Goal: Transaction & Acquisition: Obtain resource

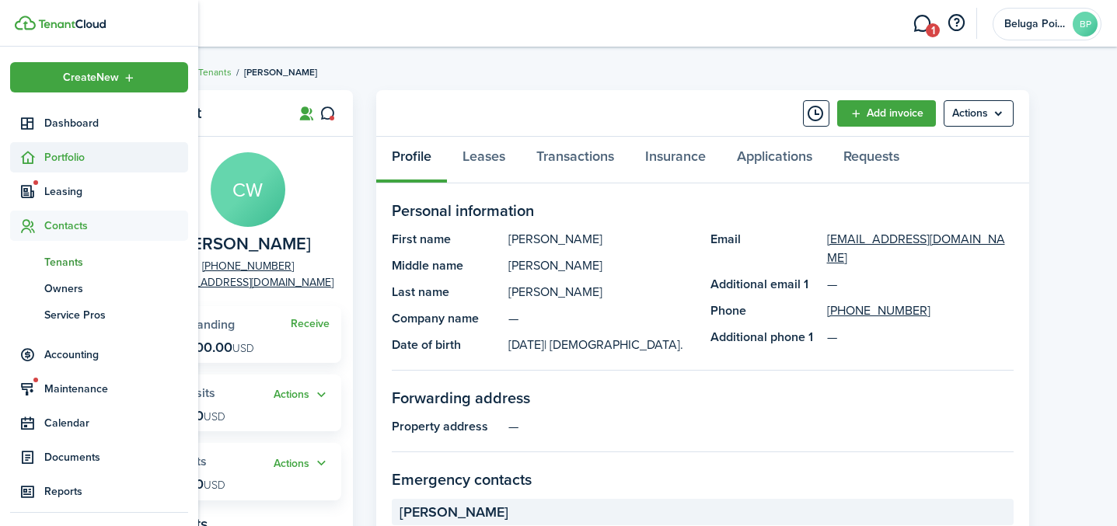
click at [46, 153] on span "Portfolio" at bounding box center [116, 157] width 144 height 16
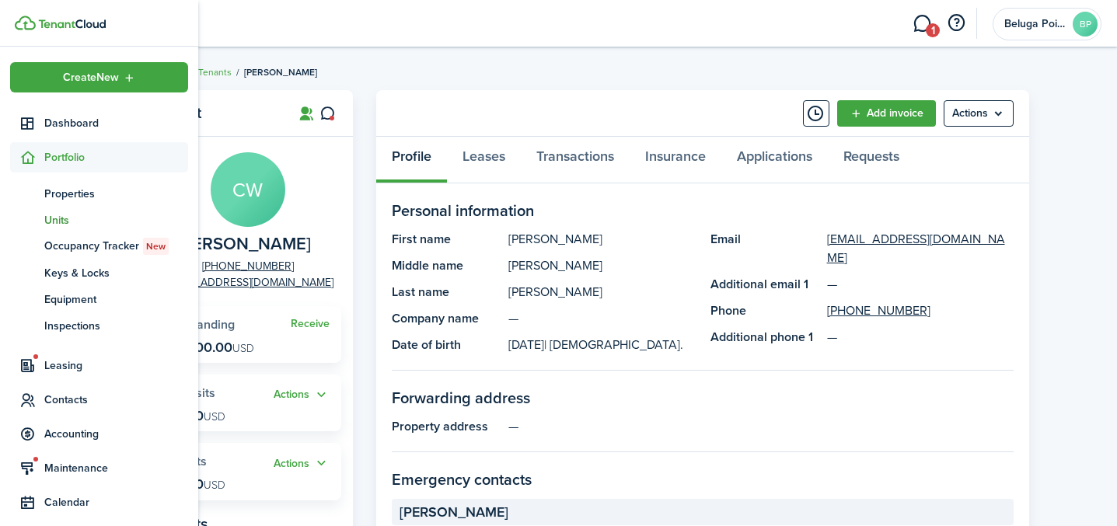
click at [67, 219] on span "Units" at bounding box center [116, 220] width 144 height 16
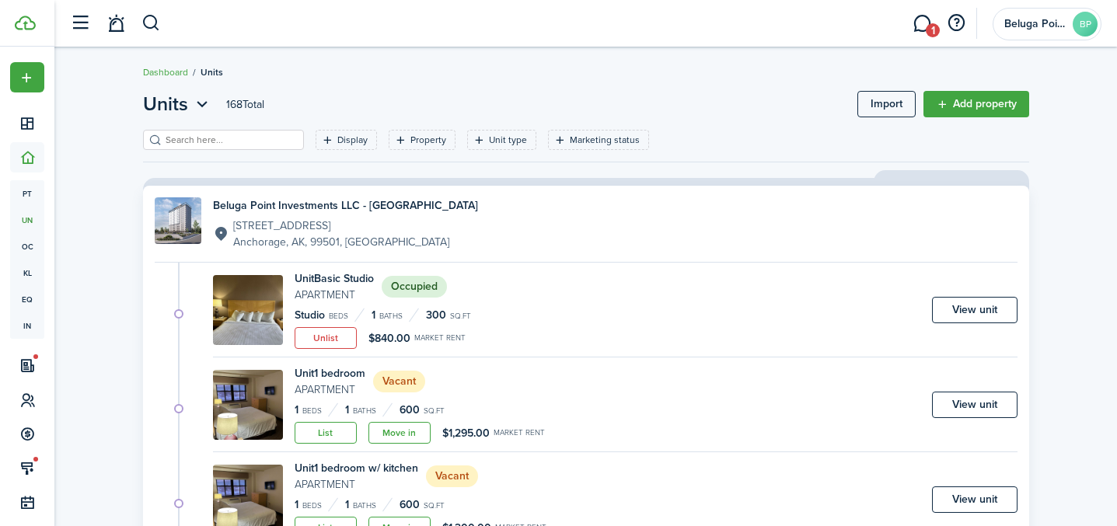
click at [212, 144] on input "search" at bounding box center [230, 140] width 137 height 15
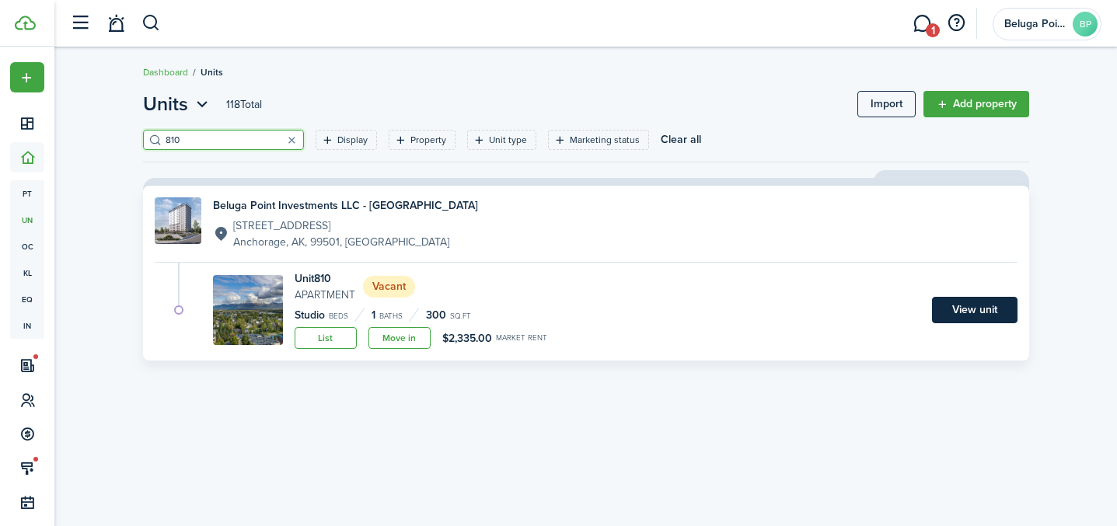
type input "810"
click at [946, 313] on link "View unit" at bounding box center [974, 310] width 85 height 26
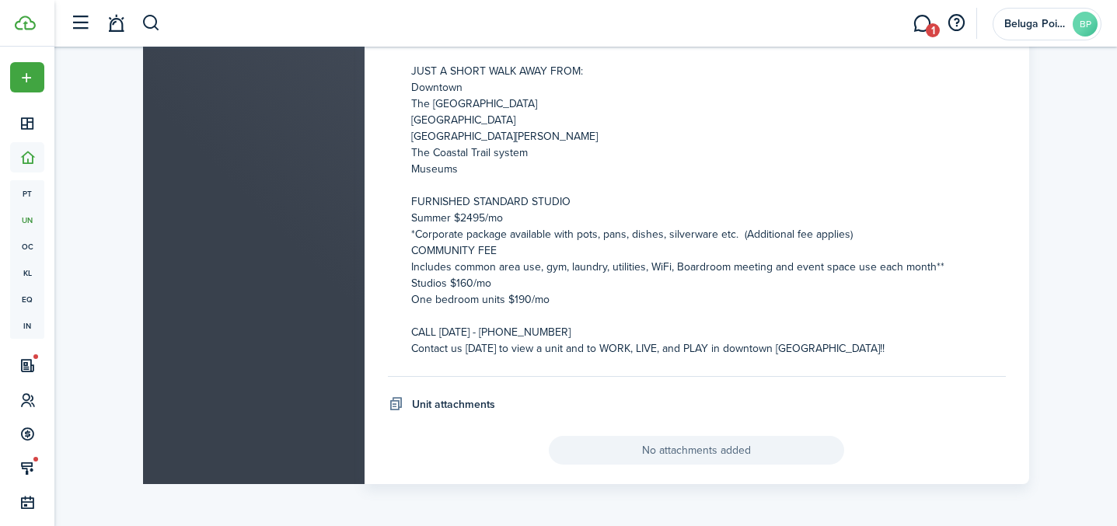
scroll to position [977, 0]
click at [549, 329] on p "COMMUNITY FEE Includes common area use, gym, laundry, utilities, WiFi, Boardroo…" at bounding box center [708, 299] width 594 height 114
click at [559, 329] on p "COMMUNITY FEE Includes common area use, gym, laundry, utilities, WiFi, Boardroo…" at bounding box center [708, 299] width 594 height 114
click at [521, 312] on p "COMMUNITY FEE Includes common area use, gym, laundry, utilities, WiFi, Boardroo…" at bounding box center [708, 299] width 594 height 114
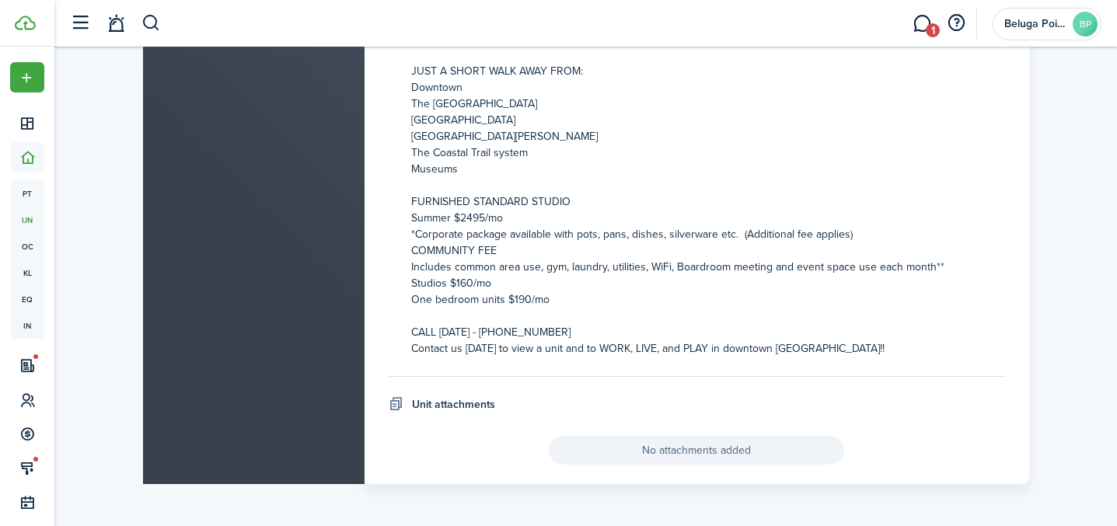
click at [484, 329] on p "COMMUNITY FEE Includes common area use, gym, laundry, utilities, WiFi, Boardroo…" at bounding box center [708, 299] width 594 height 114
drag, startPoint x: 504, startPoint y: 333, endPoint x: 532, endPoint y: 333, distance: 27.2
click at [505, 333] on p "COMMUNITY FEE Includes common area use, gym, laundry, utilities, WiFi, Boardroo…" at bounding box center [708, 299] width 594 height 114
drag, startPoint x: 532, startPoint y: 333, endPoint x: 560, endPoint y: 333, distance: 28.0
click at [532, 333] on p "COMMUNITY FEE Includes common area use, gym, laundry, utilities, WiFi, Boardroo…" at bounding box center [708, 299] width 594 height 114
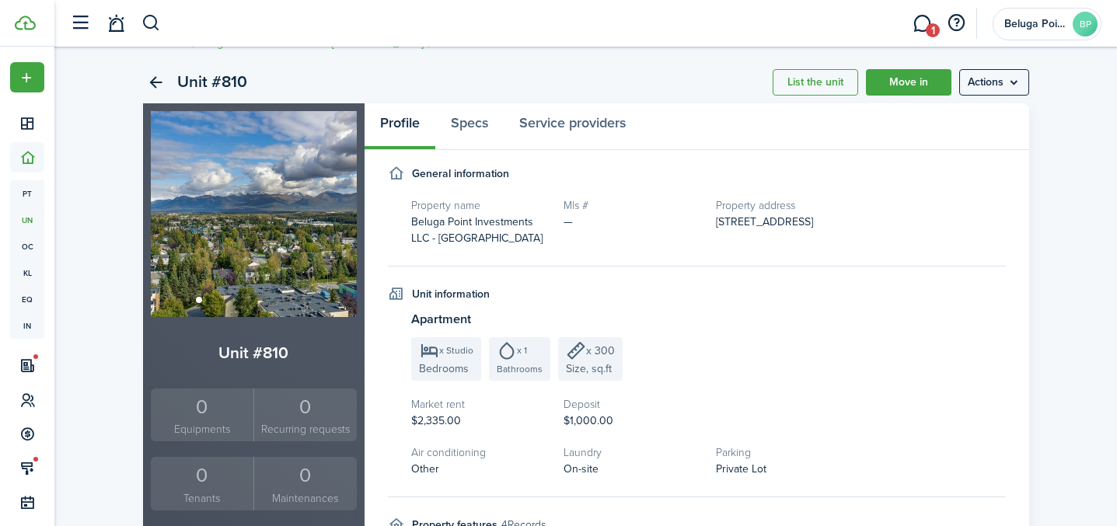
scroll to position [32, 0]
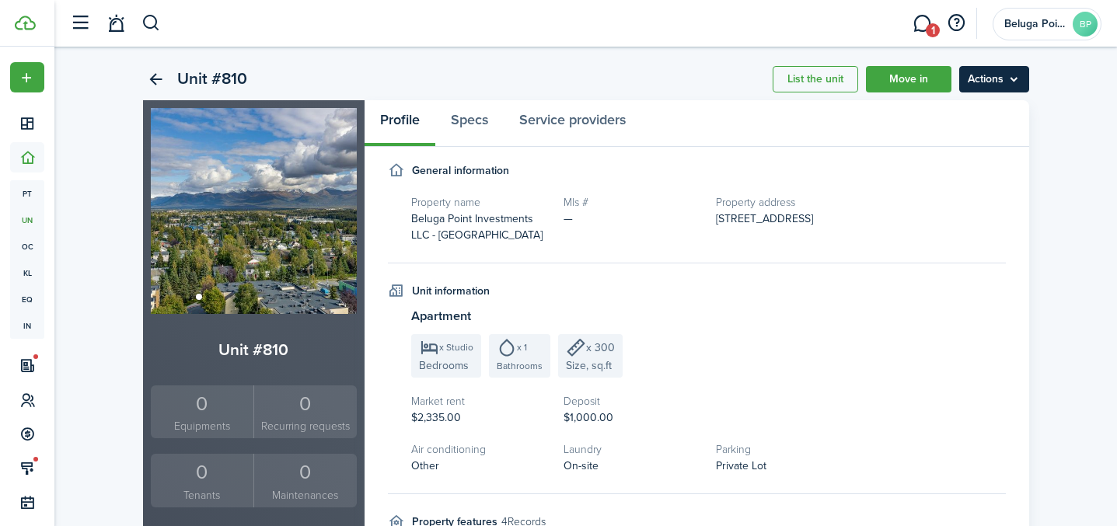
click at [999, 89] on menu-btn "Actions" at bounding box center [994, 79] width 70 height 26
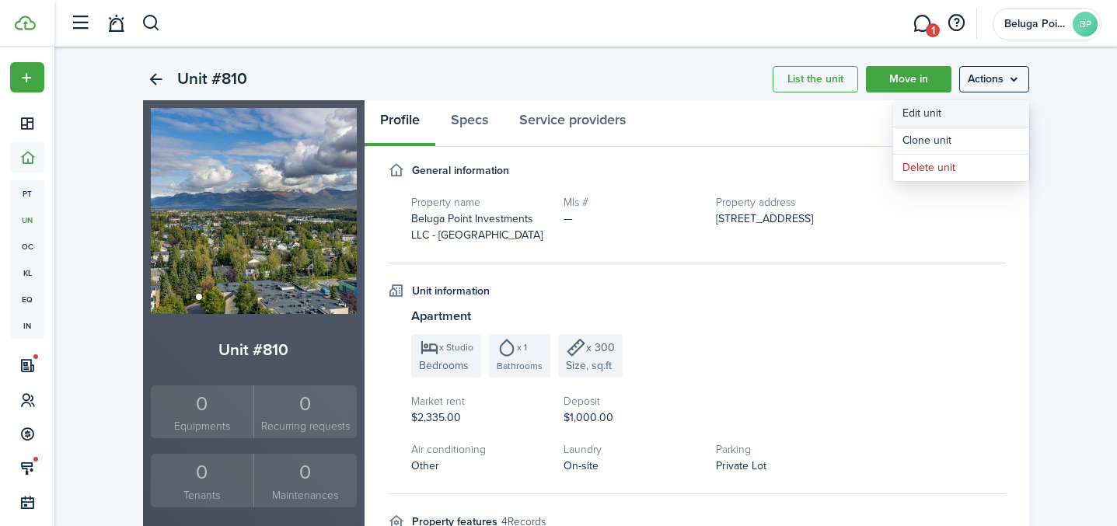
click at [956, 118] on link "Edit unit" at bounding box center [961, 113] width 136 height 26
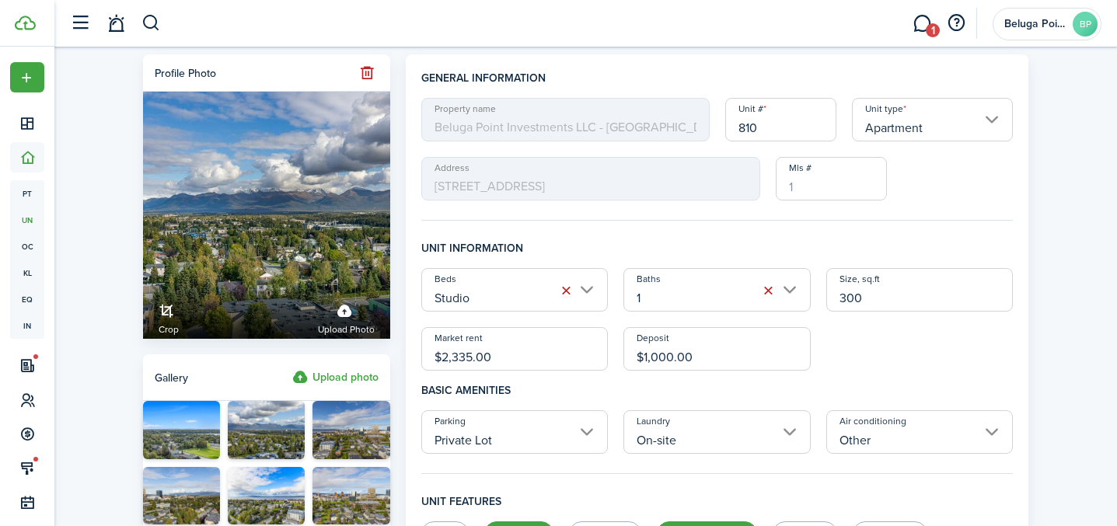
drag, startPoint x: 521, startPoint y: 361, endPoint x: 429, endPoint y: 359, distance: 92.5
click at [421, 357] on input "$2,335.00" at bounding box center [514, 349] width 187 height 44
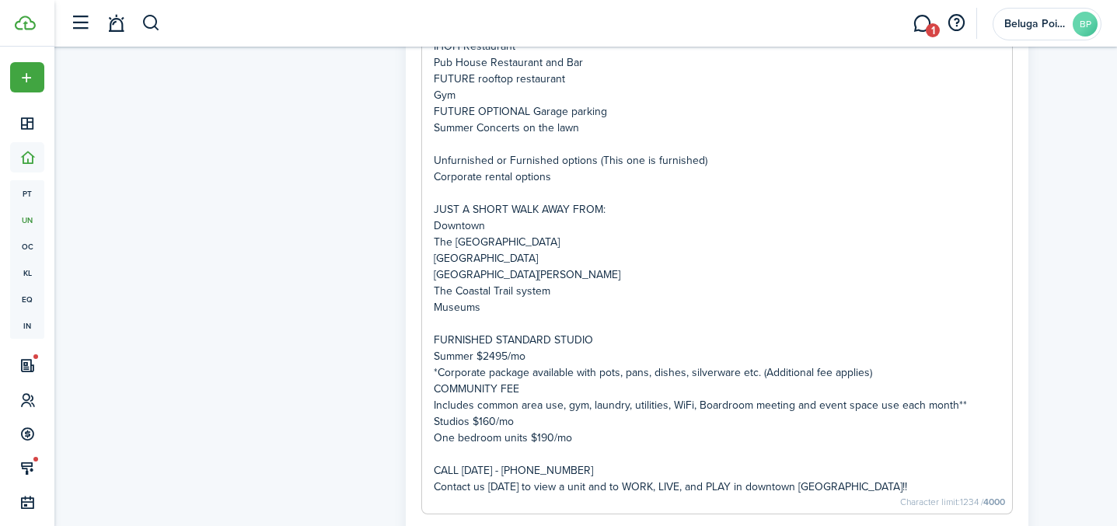
scroll to position [973, 0]
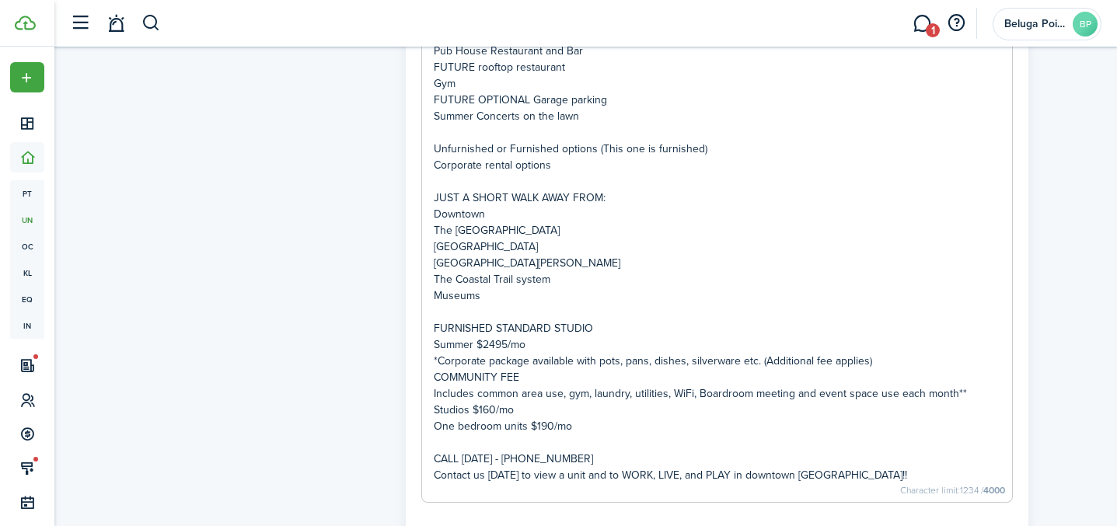
type input "$840.00"
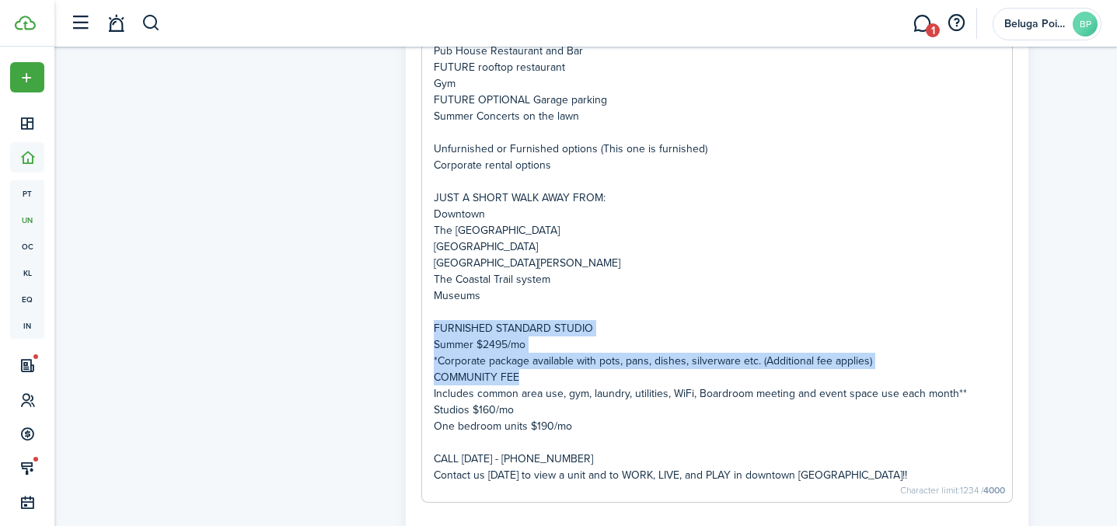
drag, startPoint x: 434, startPoint y: 333, endPoint x: 577, endPoint y: 371, distance: 148.0
click at [577, 371] on div "NEW UNITS IN [GEOGRAPHIC_DATA] [GEOGRAPHIC_DATA] AVAILABLE NOW Studio Apartment…" at bounding box center [717, 161] width 591 height 681
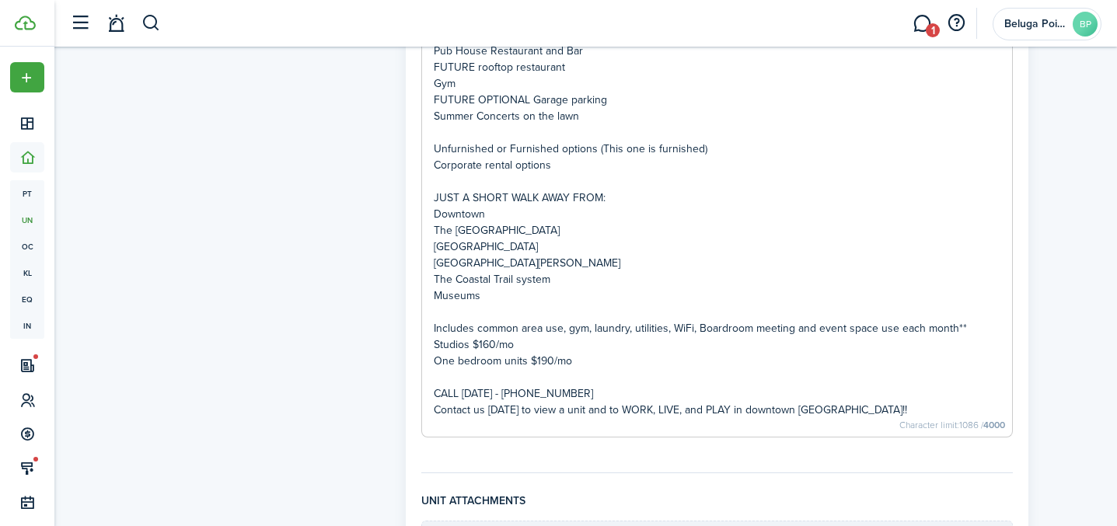
drag, startPoint x: 575, startPoint y: 392, endPoint x: 583, endPoint y: 393, distance: 7.9
click at [578, 392] on p "CALL [DATE] - [PHONE_NUMBER]" at bounding box center [717, 393] width 567 height 16
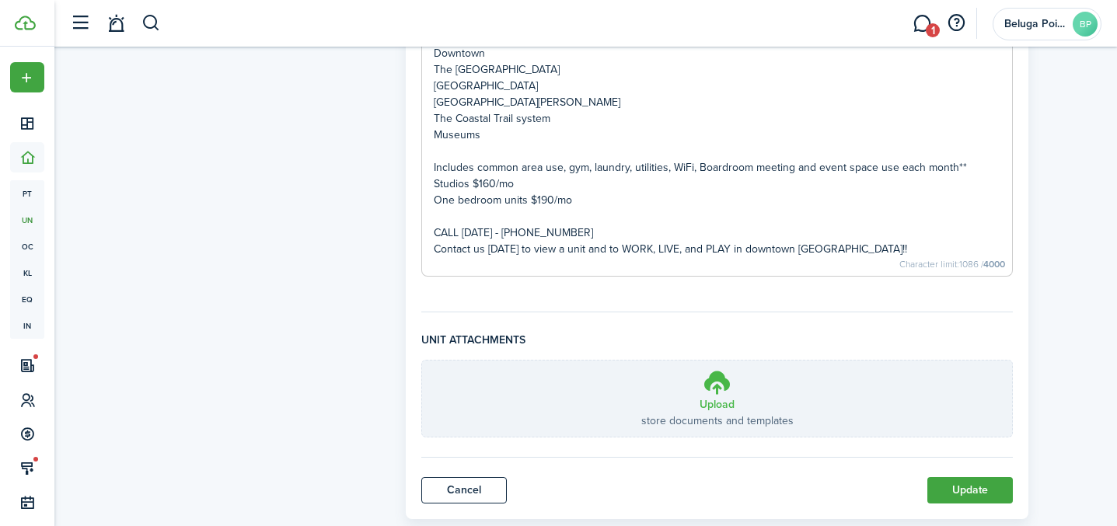
scroll to position [1169, 0]
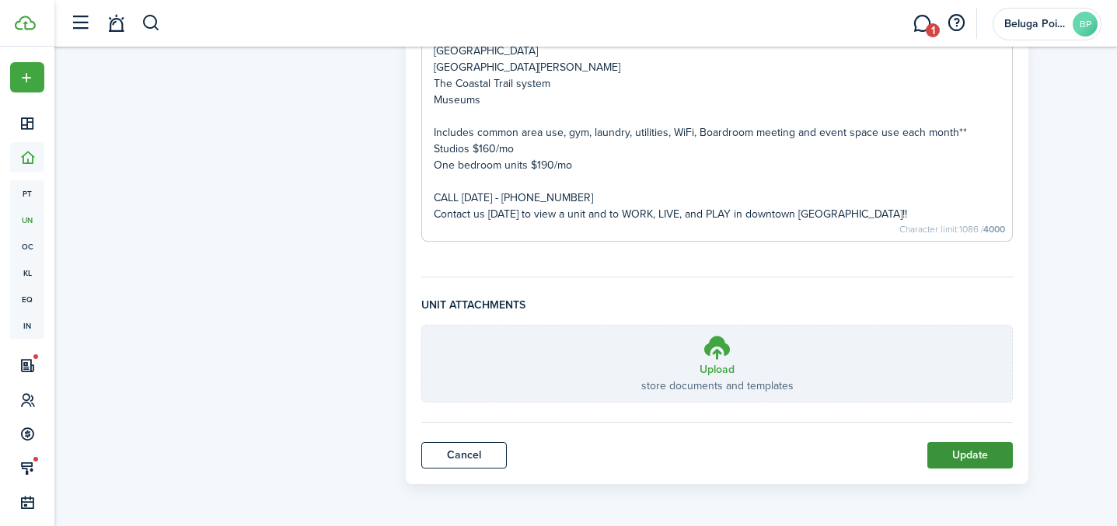
click at [963, 462] on button "Update" at bounding box center [969, 455] width 85 height 26
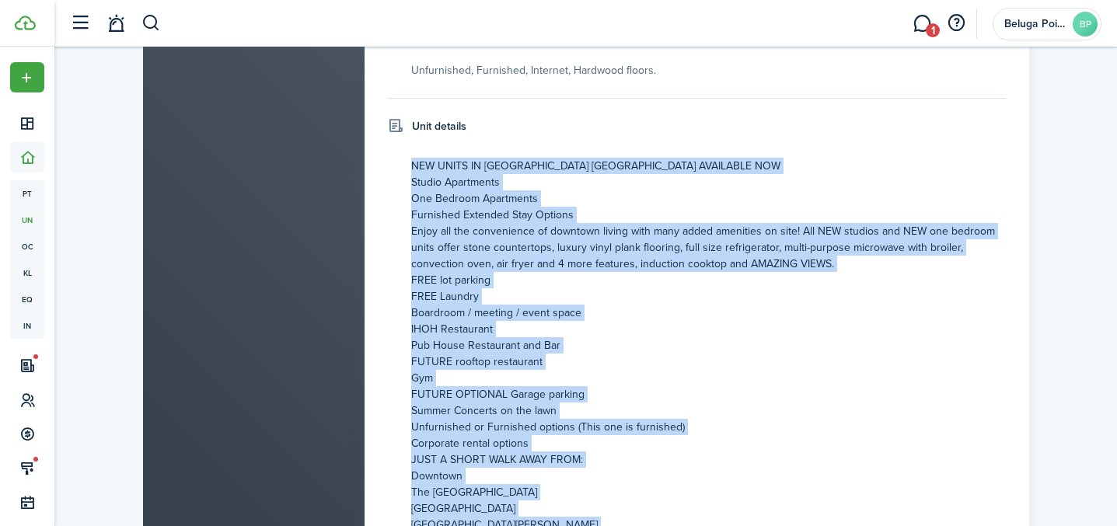
scroll to position [814, 0]
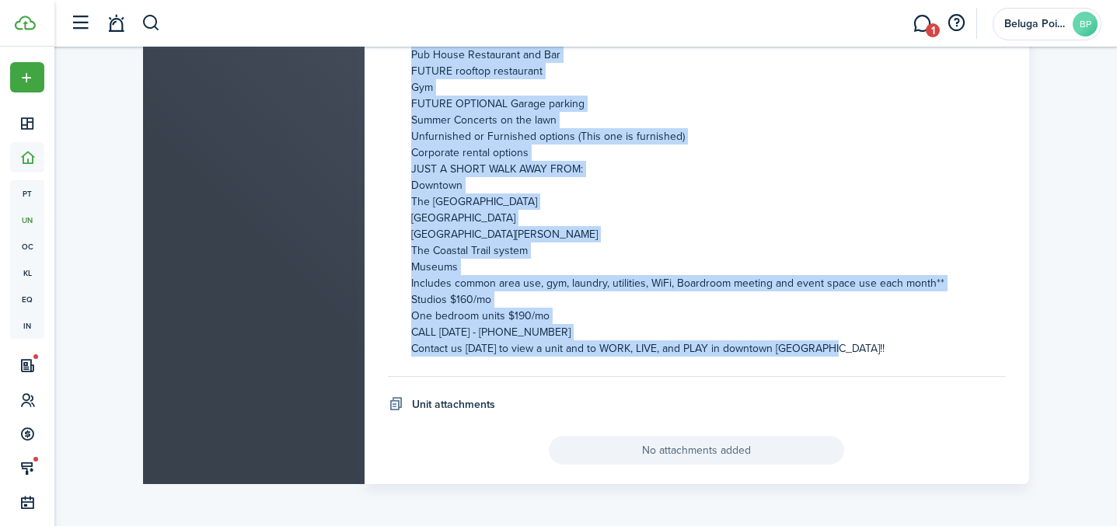
drag, startPoint x: 410, startPoint y: 169, endPoint x: 845, endPoint y: 354, distance: 472.8
click at [846, 354] on div "NEW UNITS IN [GEOGRAPHIC_DATA] [GEOGRAPHIC_DATA] AVAILABLE NOW Studio Apartment…" at bounding box center [708, 112] width 594 height 490
copy div "LOR IPSUM DO SITAMETC ADIPISCIN ELITSEDDO EIU Tempor Incididunt Utl Etdolor Mag…"
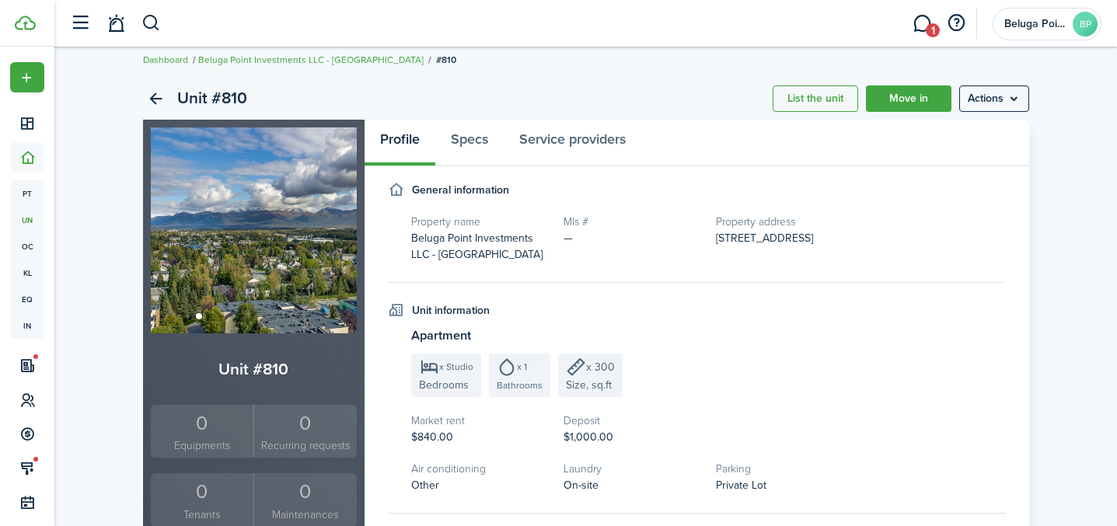
scroll to position [0, 0]
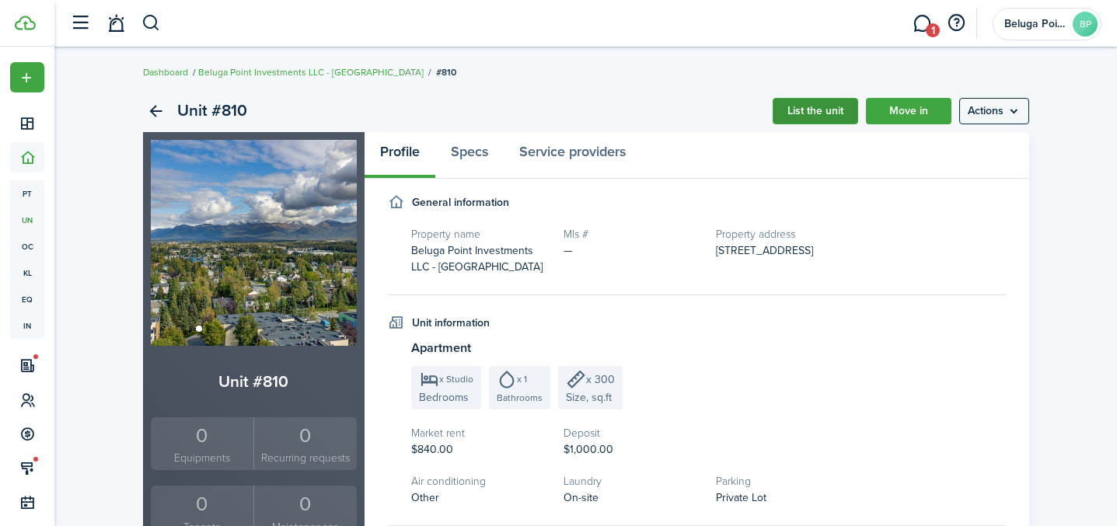
click at [826, 107] on link "List the unit" at bounding box center [814, 111] width 85 height 26
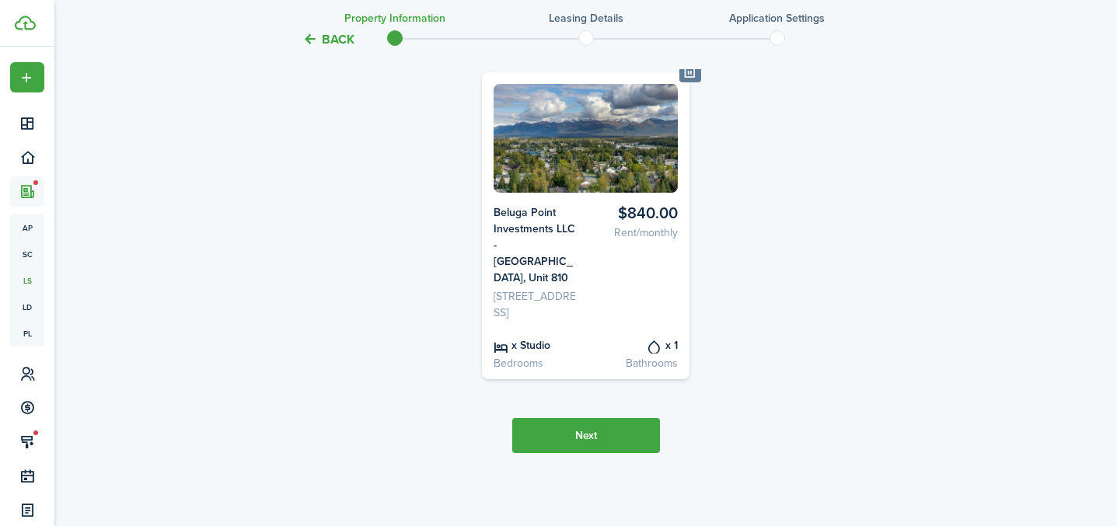
scroll to position [172, 0]
click at [590, 446] on button "Next" at bounding box center [586, 434] width 148 height 35
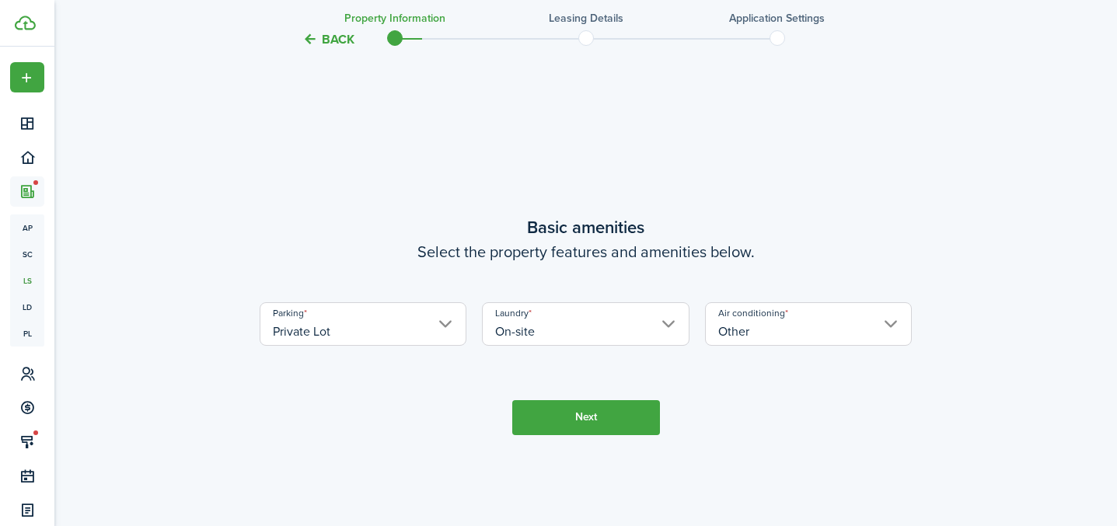
scroll to position [698, 0]
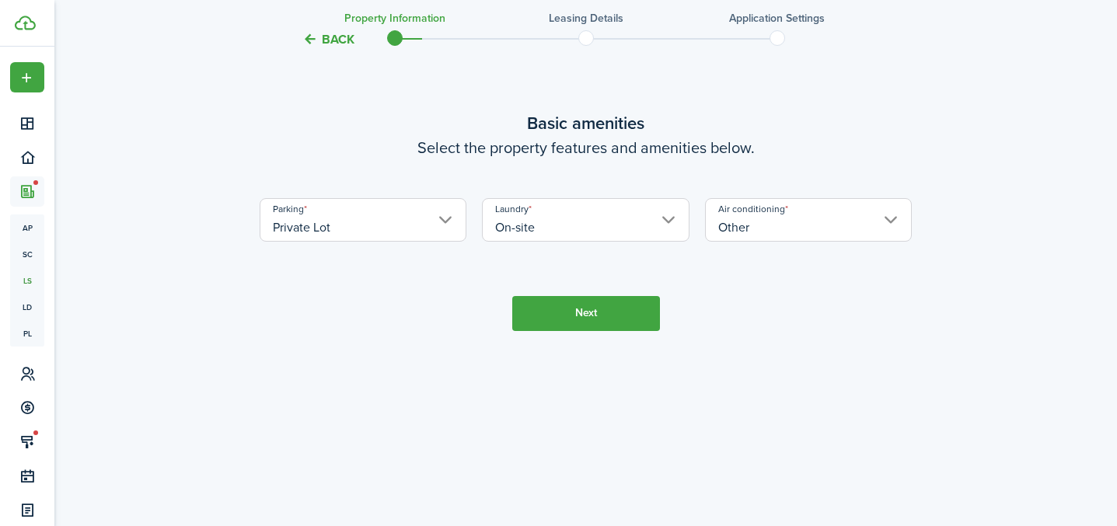
click at [594, 309] on button "Next" at bounding box center [586, 313] width 148 height 35
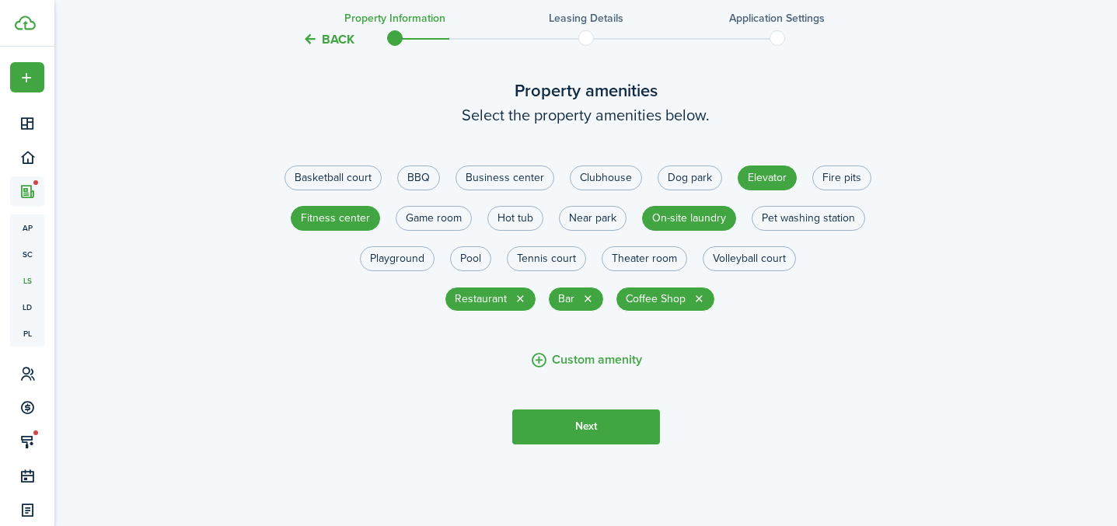
scroll to position [1215, 0]
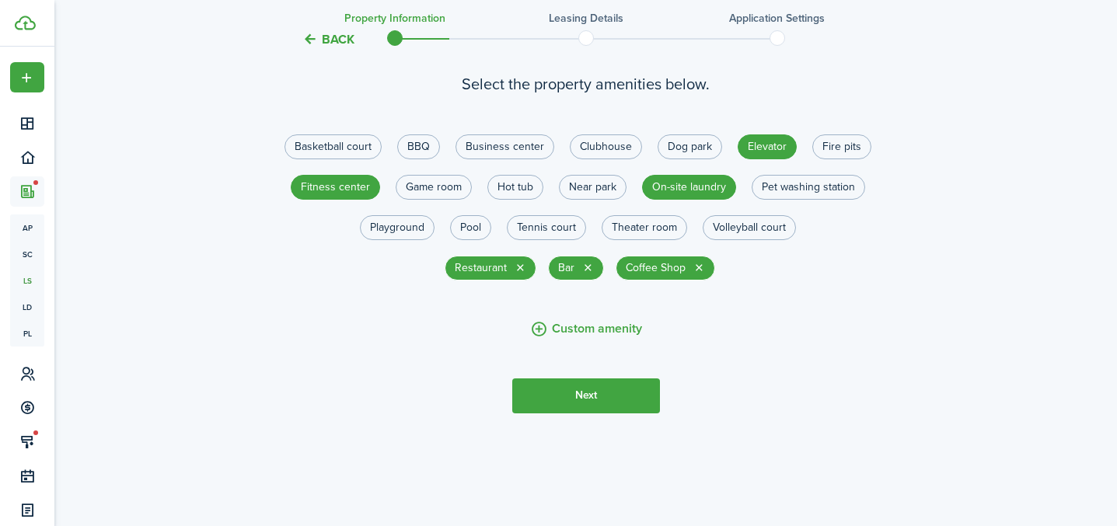
click at [573, 409] on button "Next" at bounding box center [586, 395] width 148 height 35
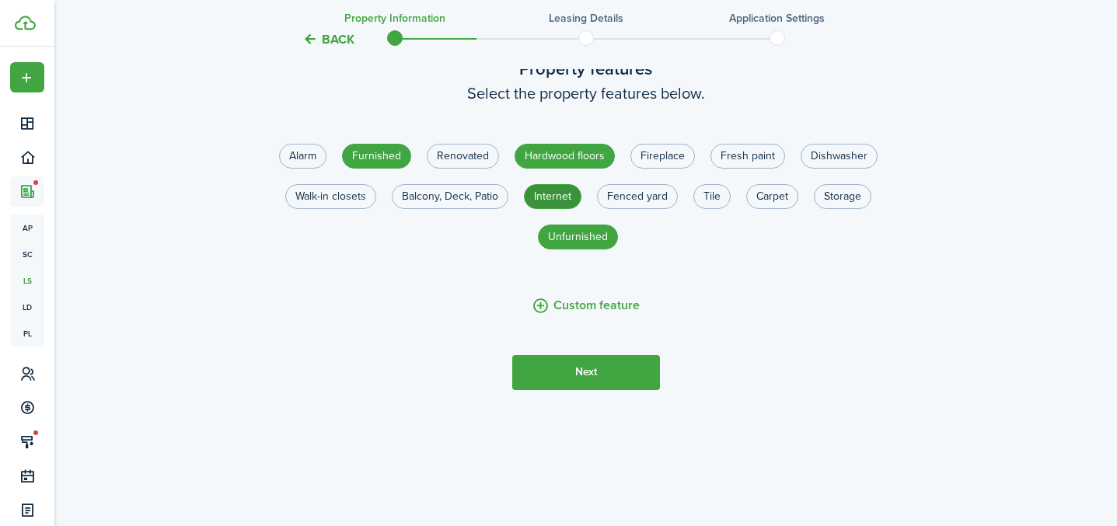
scroll to position [1750, 0]
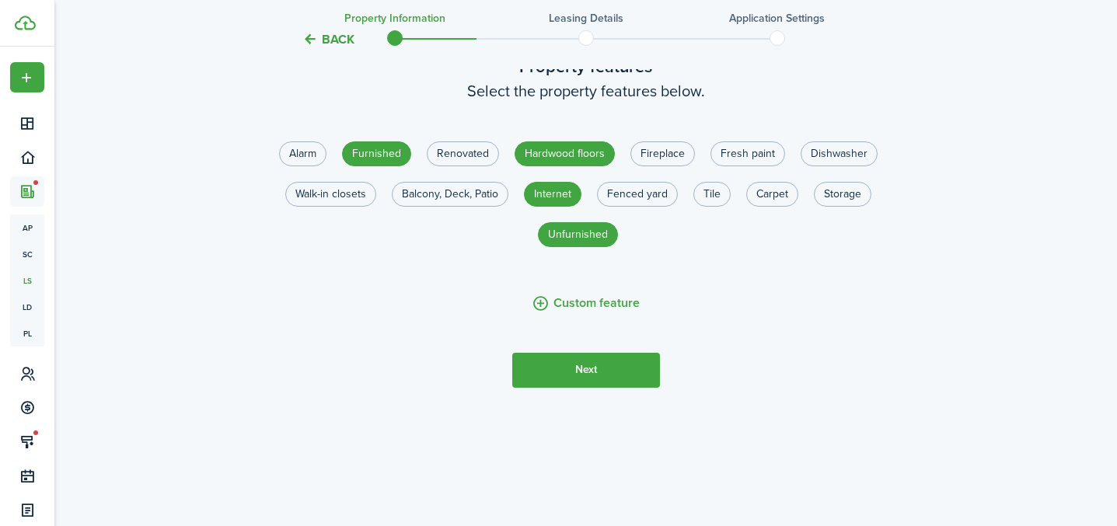
click at [559, 379] on button "Next" at bounding box center [586, 370] width 148 height 35
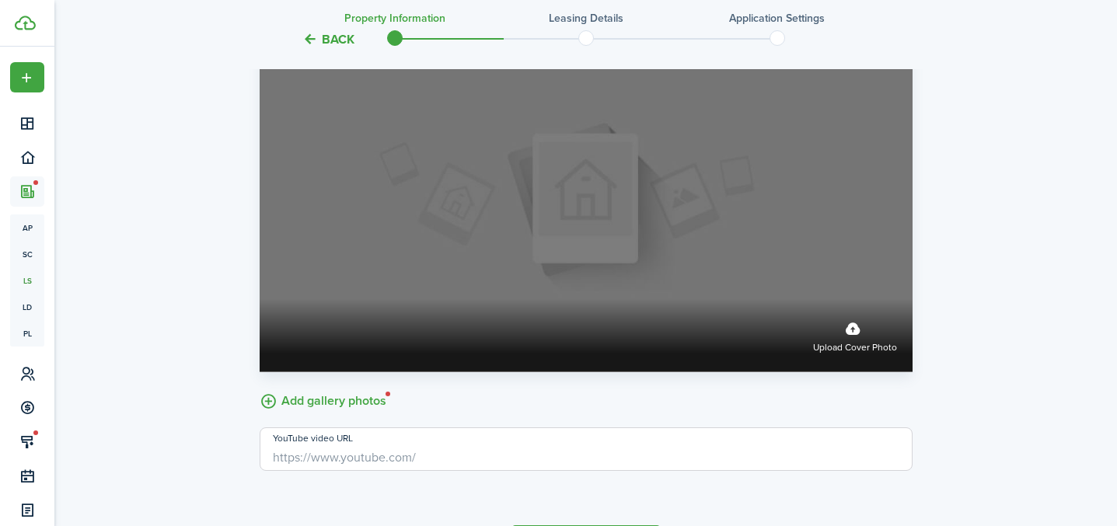
scroll to position [2474, 0]
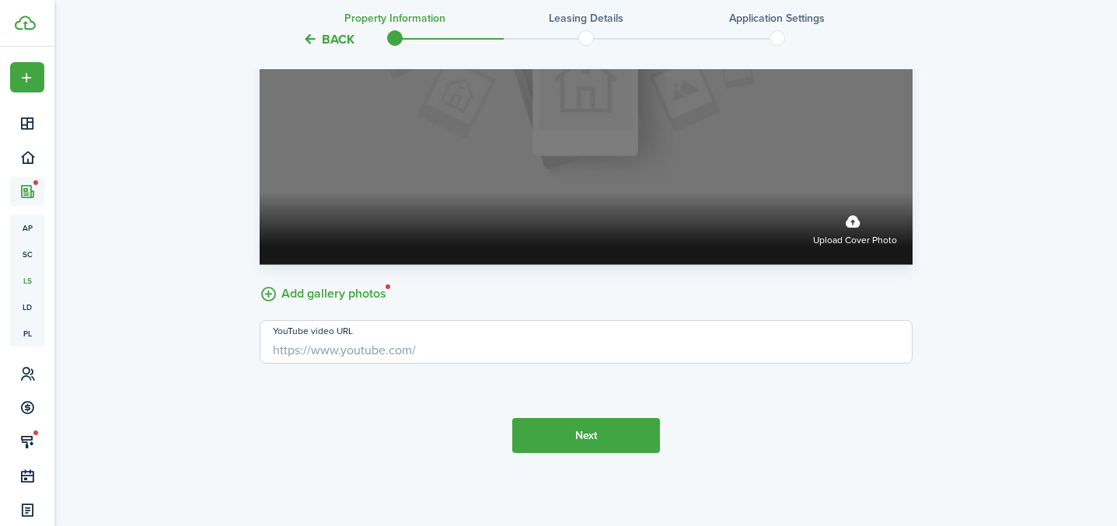
click at [859, 229] on label "Upload cover photo" at bounding box center [855, 227] width 84 height 41
click at [260, 192] on input "Upload cover photo" at bounding box center [260, 192] width 0 height 0
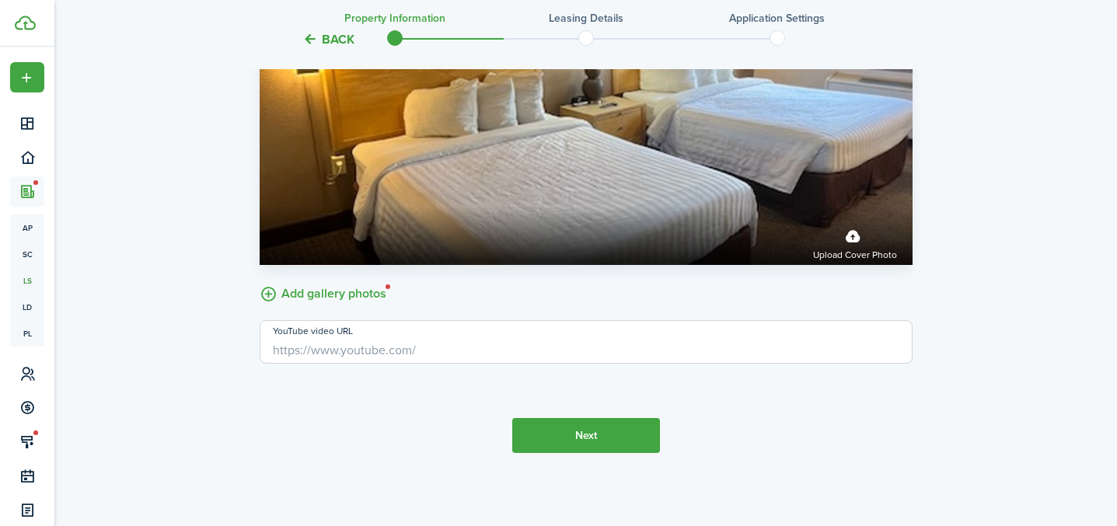
click at [304, 297] on label "Add gallery photos" at bounding box center [323, 293] width 127 height 24
click at [260, 281] on input "Add gallery photos" at bounding box center [260, 281] width 0 height 0
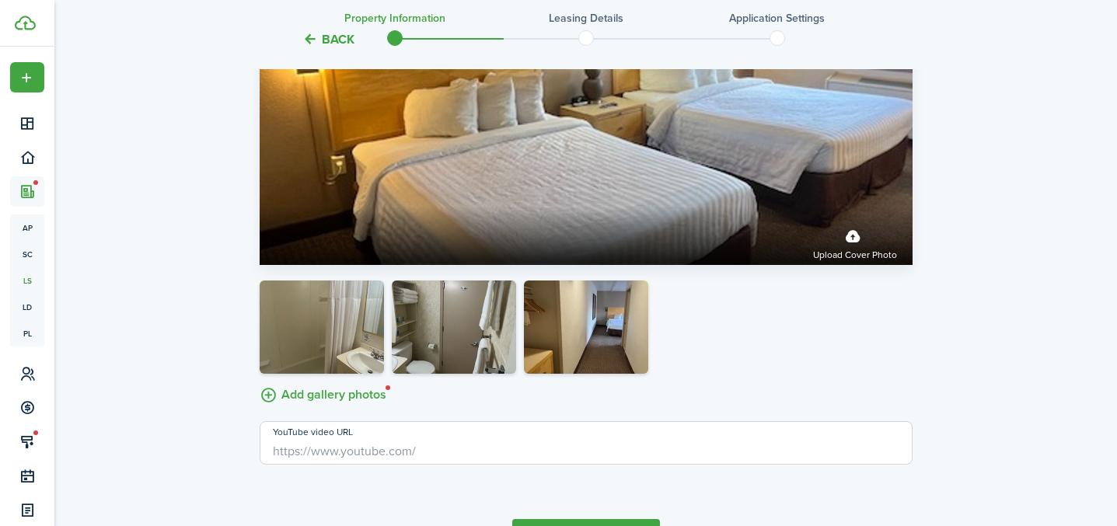
click at [333, 395] on label "Add gallery photos" at bounding box center [323, 394] width 127 height 24
click at [260, 382] on input "Add gallery photos" at bounding box center [260, 382] width 0 height 0
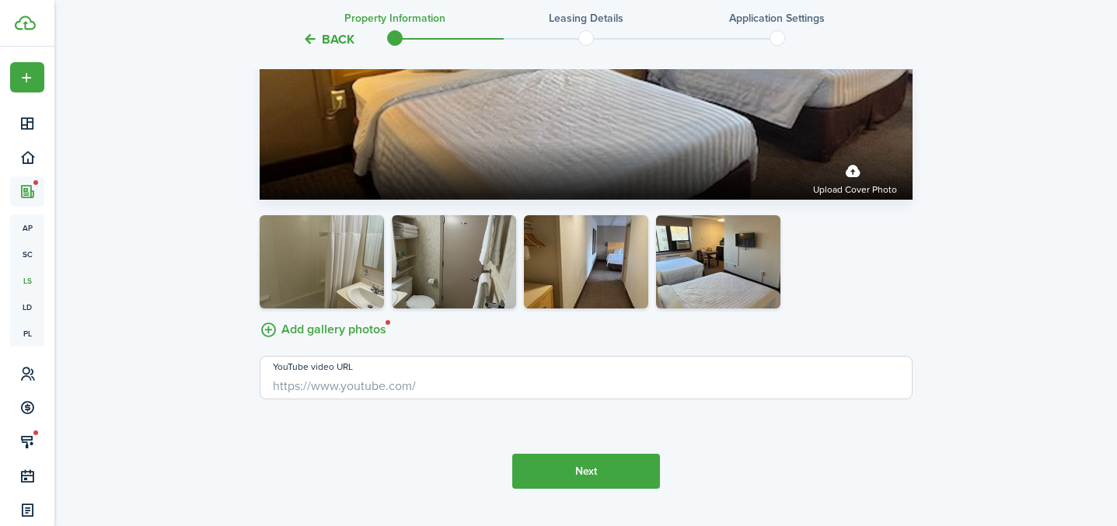
scroll to position [2575, 0]
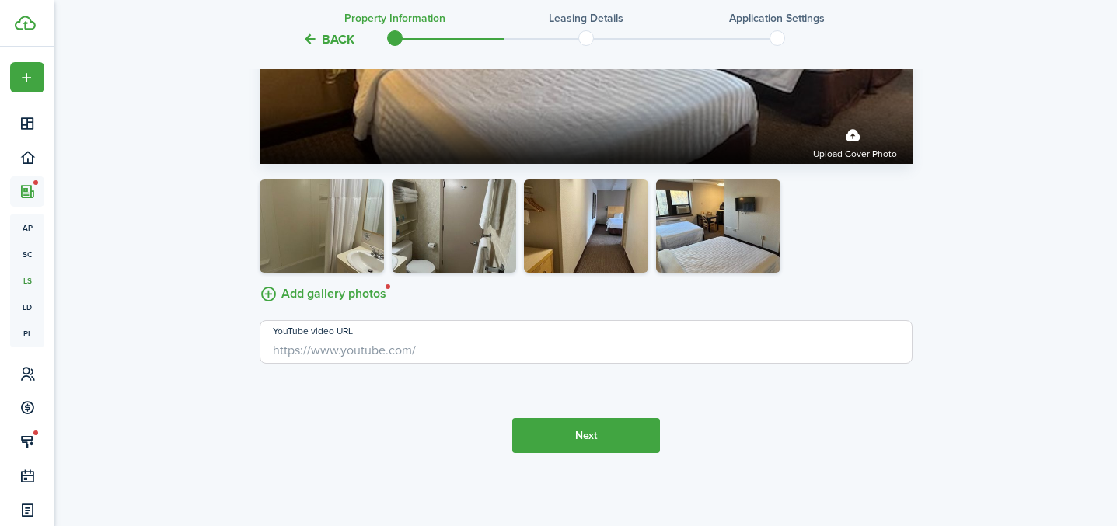
click at [577, 447] on button "Next" at bounding box center [586, 435] width 148 height 35
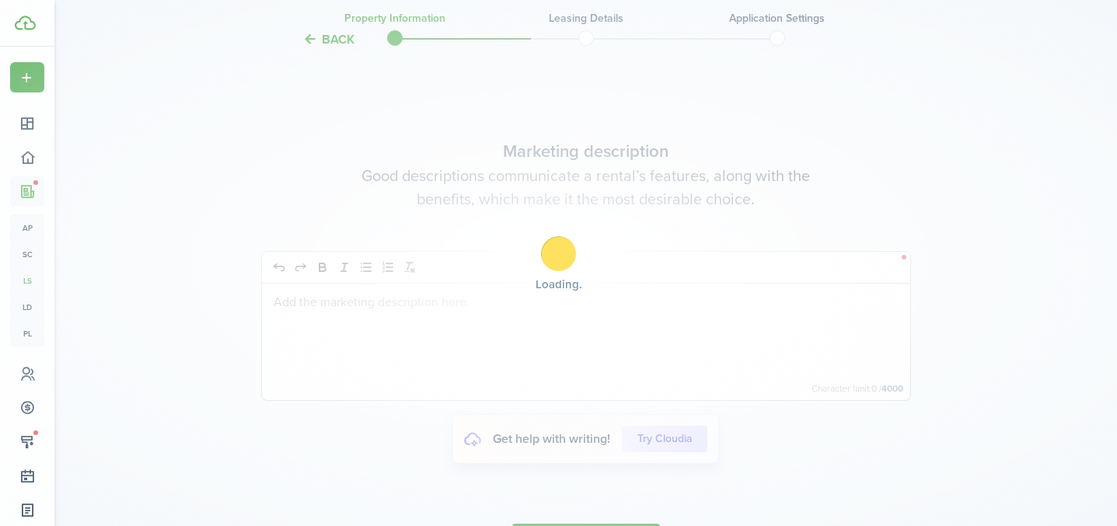
scroll to position [2997, 0]
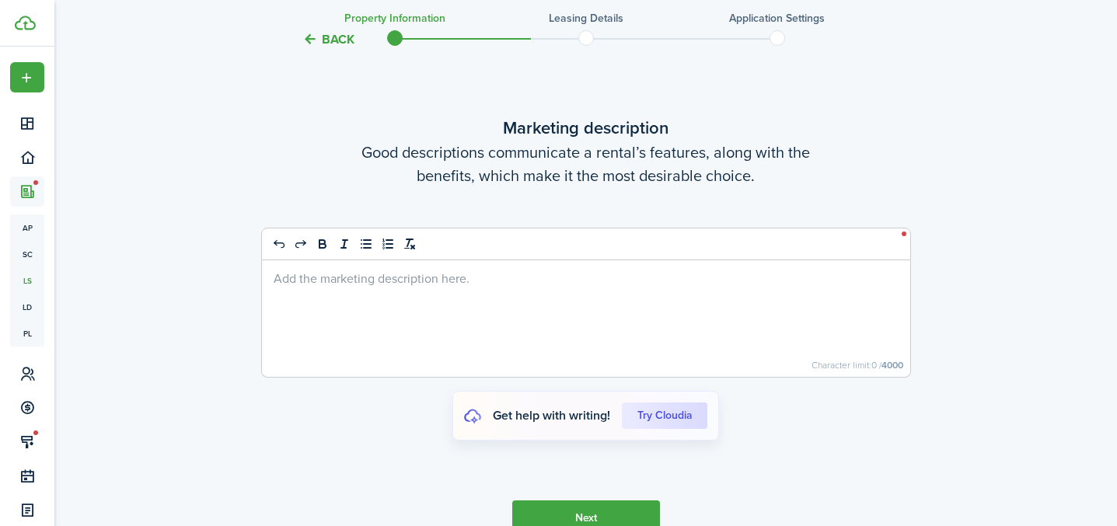
click at [446, 302] on div at bounding box center [586, 318] width 648 height 117
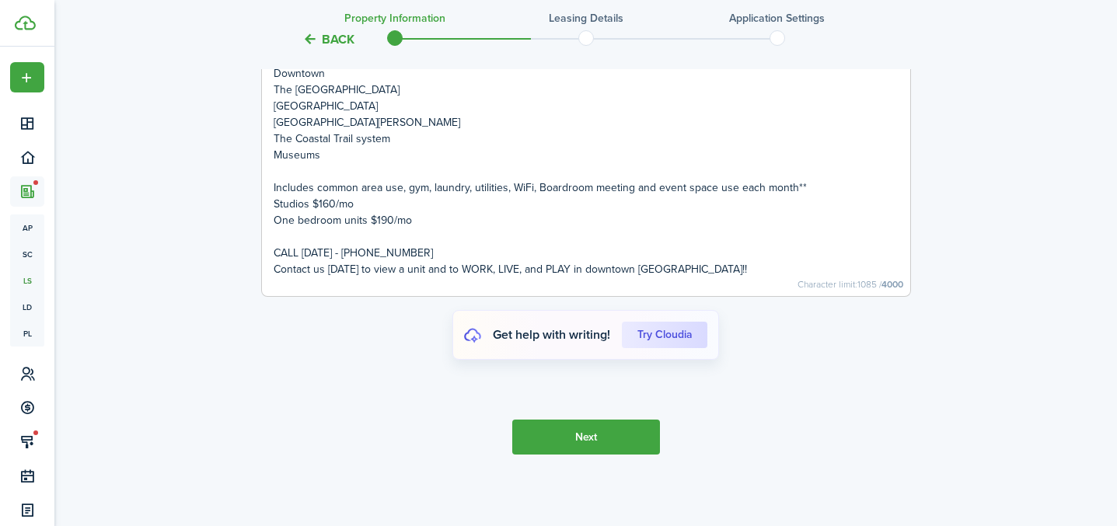
scroll to position [3557, 0]
click at [577, 440] on button "Next" at bounding box center [586, 435] width 148 height 35
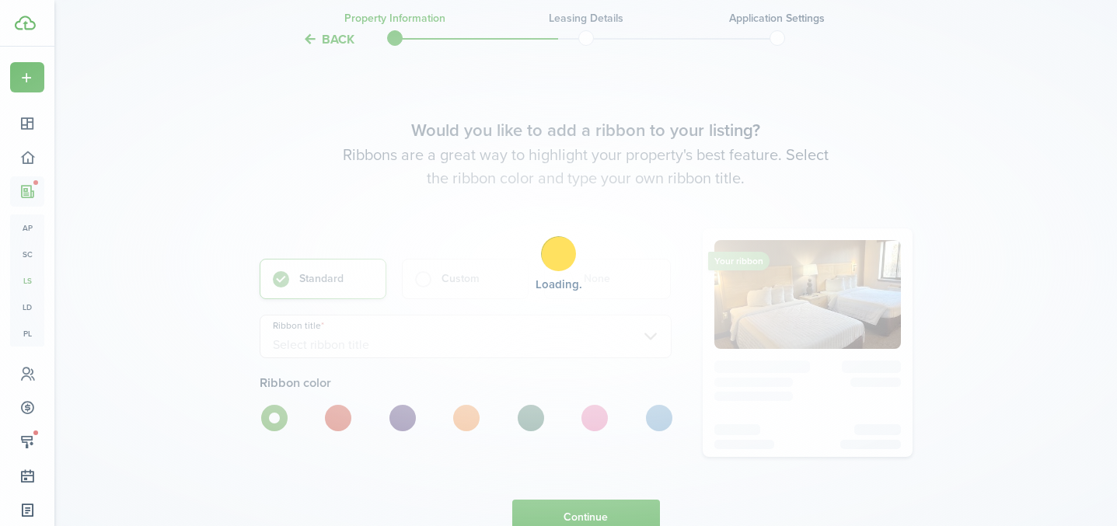
scroll to position [3979, 0]
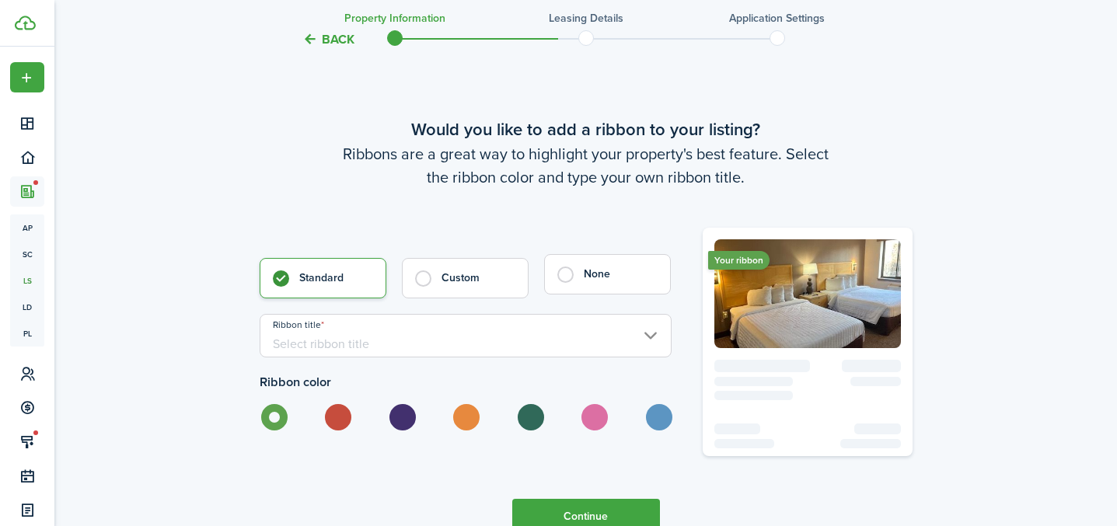
click at [607, 285] on label "None" at bounding box center [607, 274] width 127 height 40
radio input "false"
radio input "true"
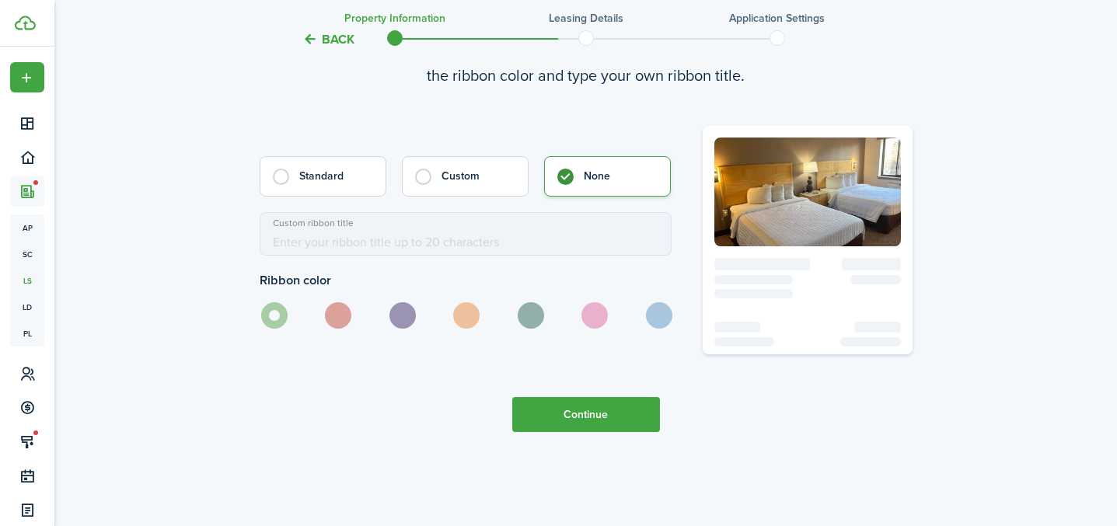
scroll to position [4083, 0]
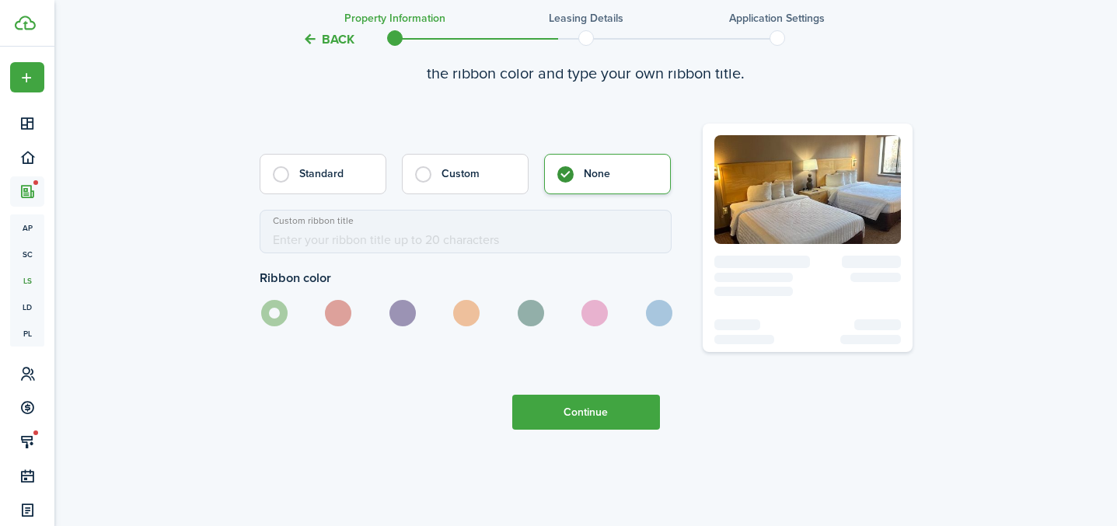
click at [559, 408] on button "Continue" at bounding box center [586, 412] width 148 height 35
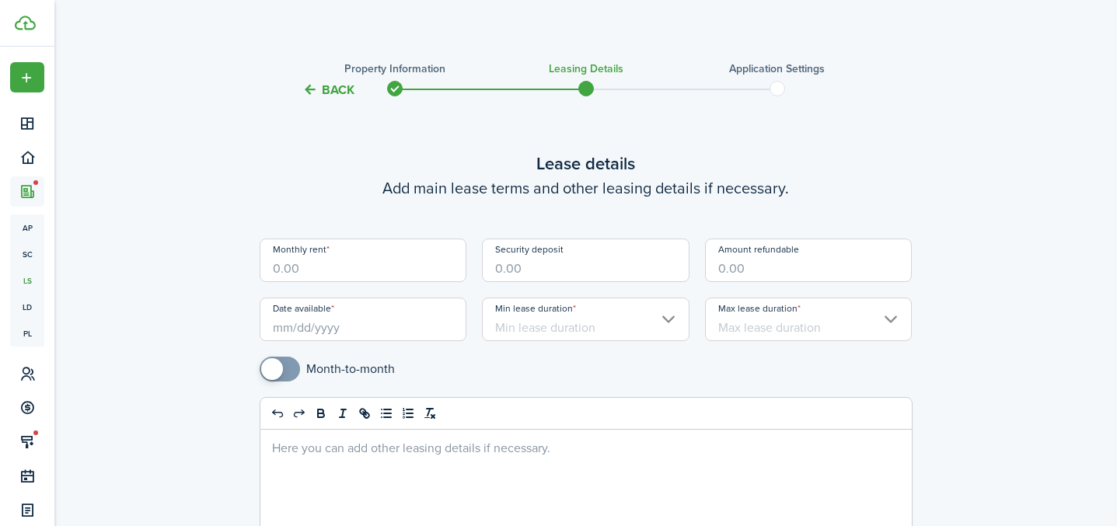
scroll to position [29, 0]
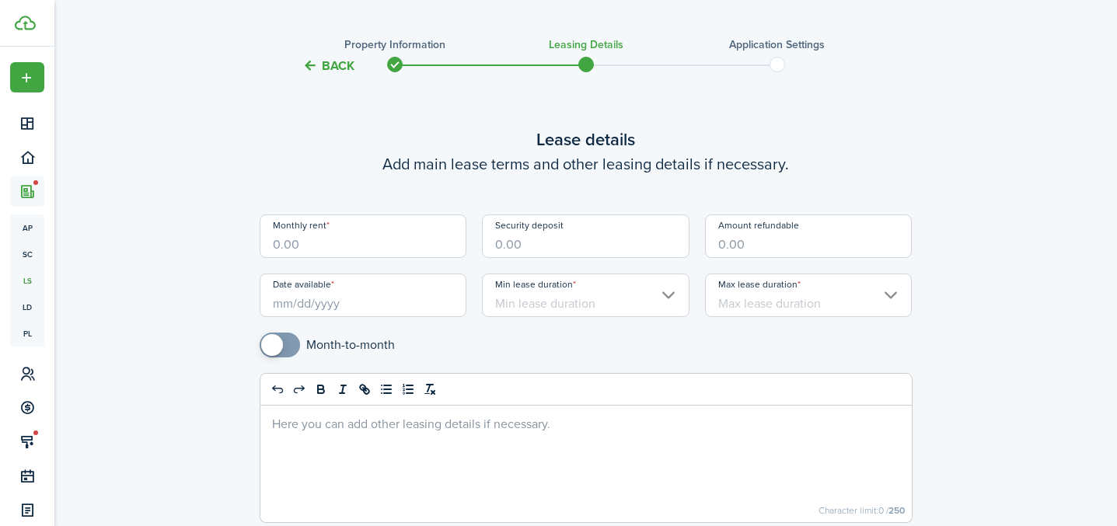
click at [416, 246] on input "Monthly rent" at bounding box center [363, 236] width 207 height 44
type input "$840.00"
click at [528, 239] on input "Security deposit" at bounding box center [585, 236] width 207 height 44
type input "$1,000.00"
click at [331, 311] on input "Date available" at bounding box center [363, 296] width 207 height 44
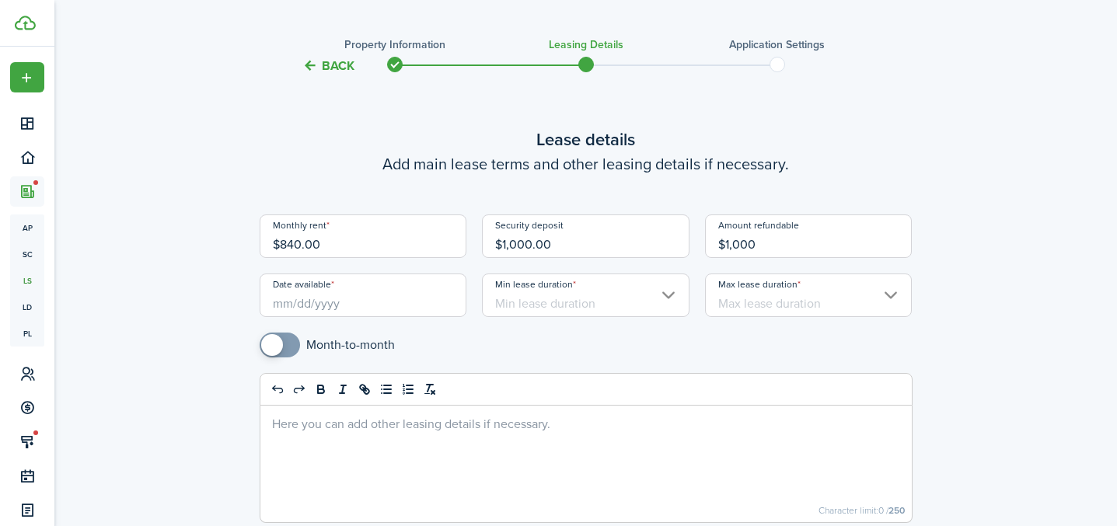
type input "$1,000.00"
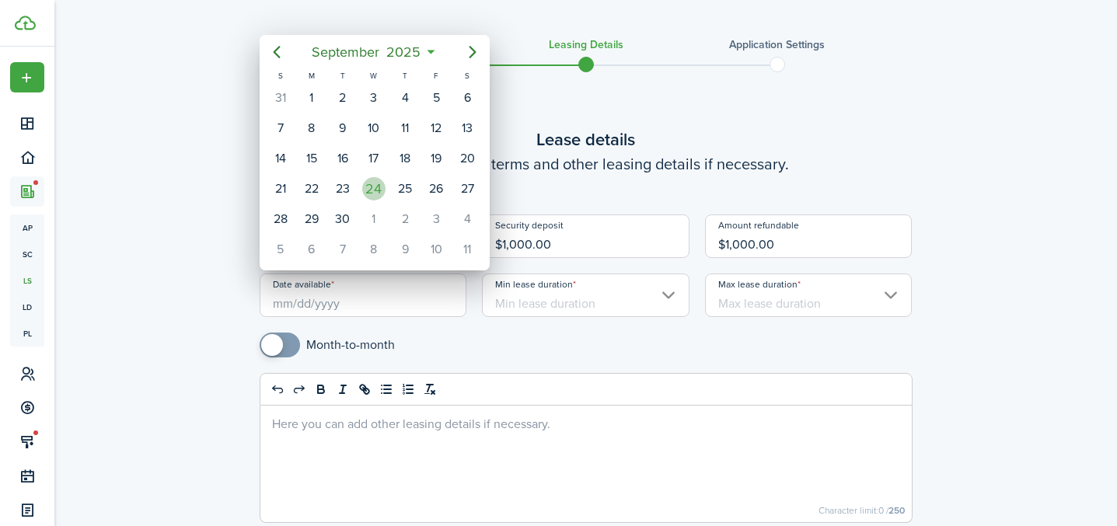
drag, startPoint x: 379, startPoint y: 192, endPoint x: 441, endPoint y: 214, distance: 66.1
click at [380, 193] on div "24" at bounding box center [373, 188] width 23 height 23
type input "[DATE]"
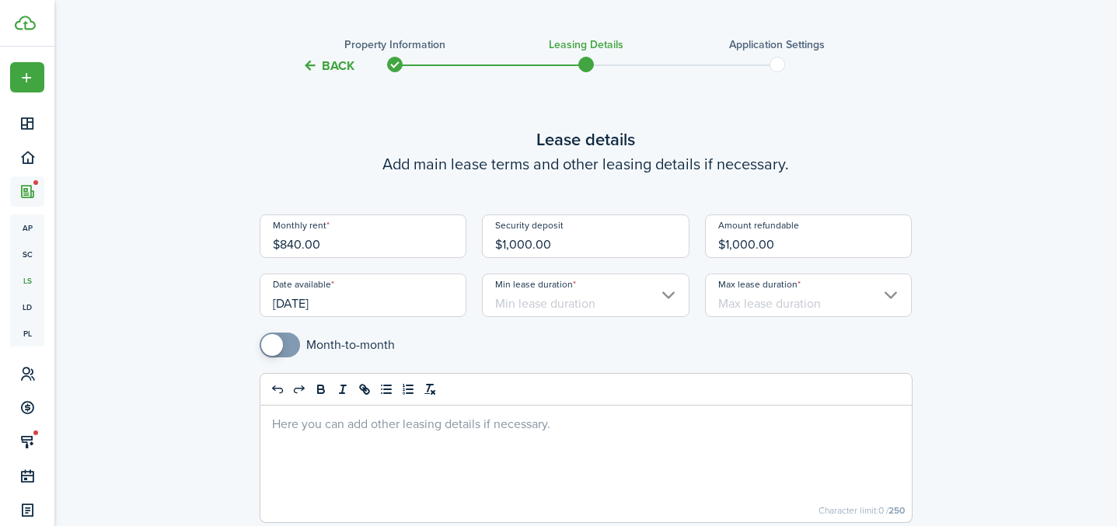
click at [544, 301] on input "Min lease duration" at bounding box center [585, 296] width 207 height 44
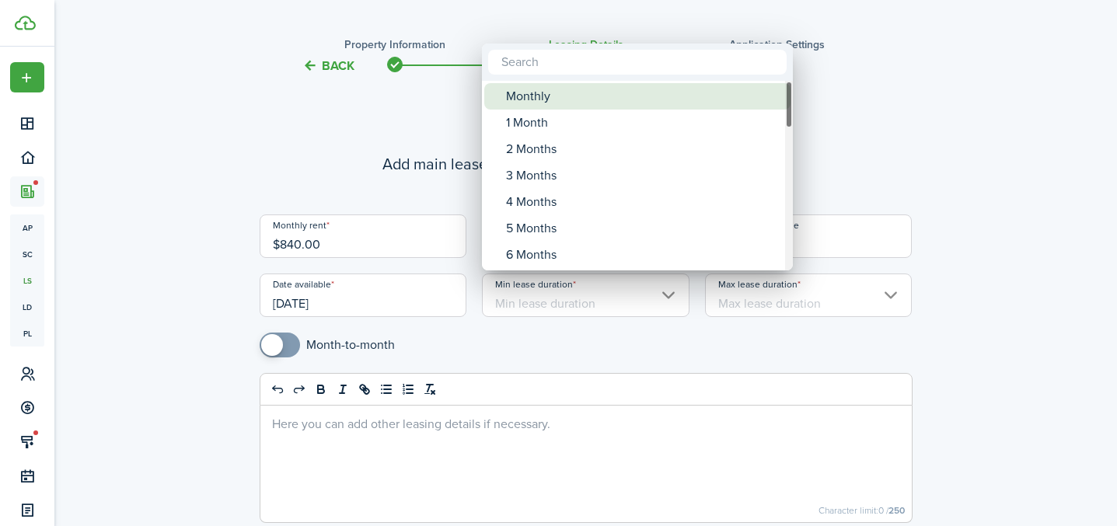
click at [580, 99] on div "Monthly" at bounding box center [643, 96] width 275 height 26
type input "Monthly"
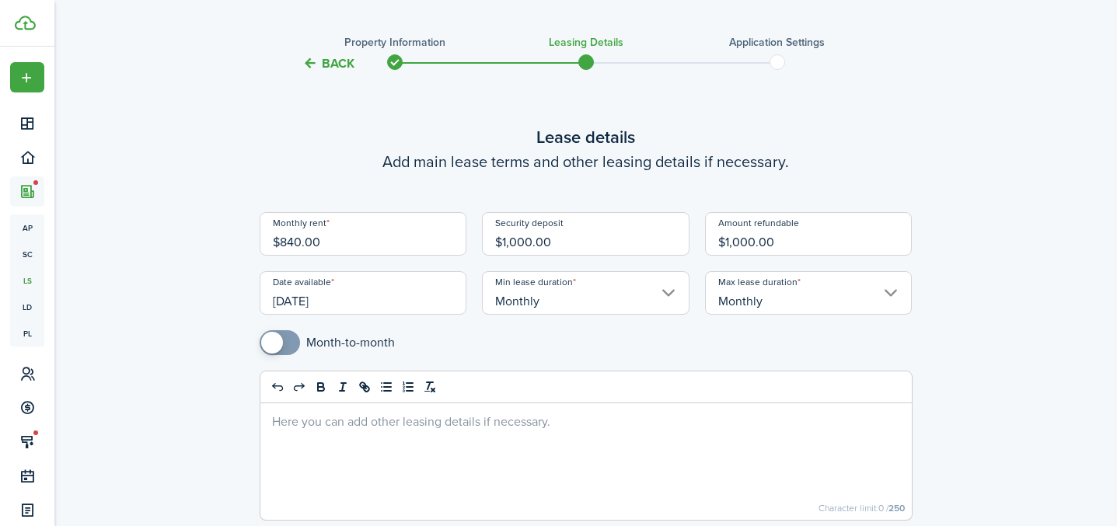
scroll to position [32, 0]
checkbox input "true"
click at [279, 340] on span at bounding box center [272, 342] width 22 height 22
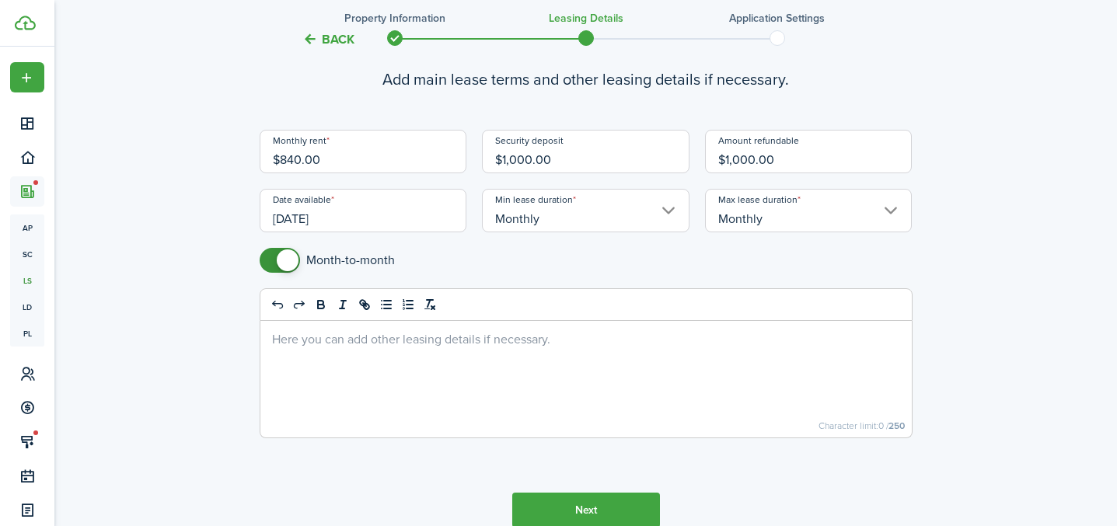
scroll to position [189, 0]
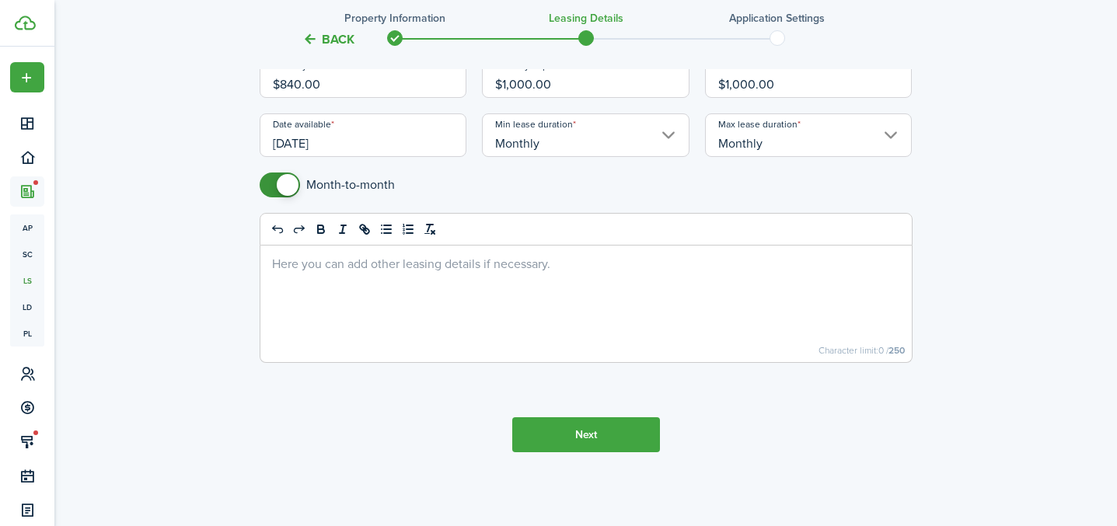
click at [591, 448] on button "Next" at bounding box center [586, 434] width 148 height 35
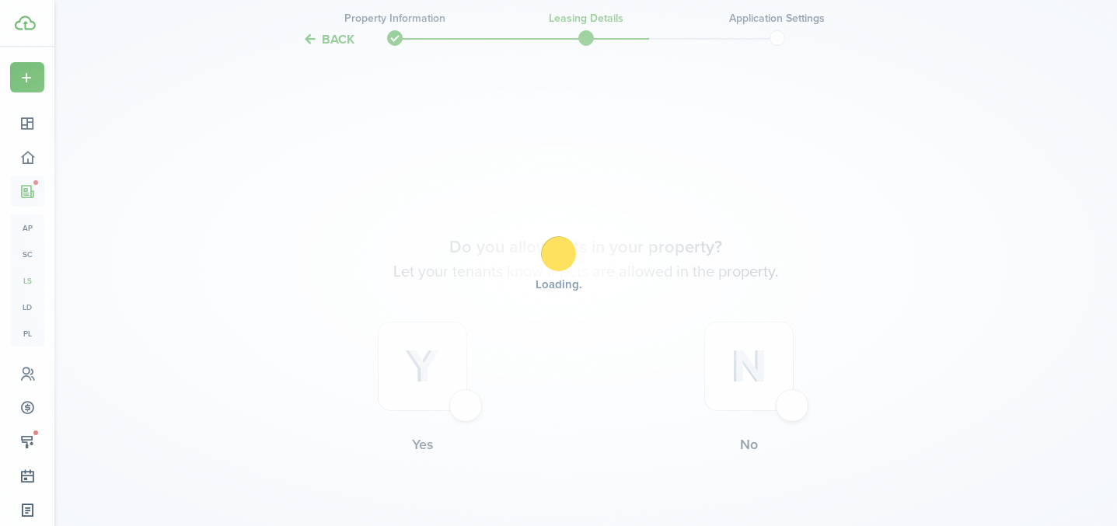
scroll to position [611, 0]
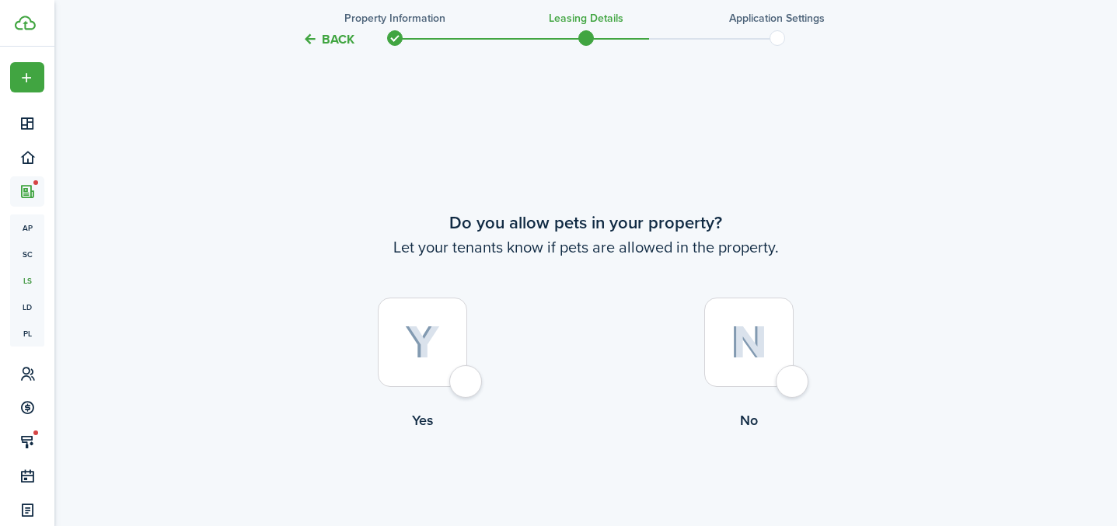
click at [788, 377] on div at bounding box center [748, 342] width 89 height 89
radio input "true"
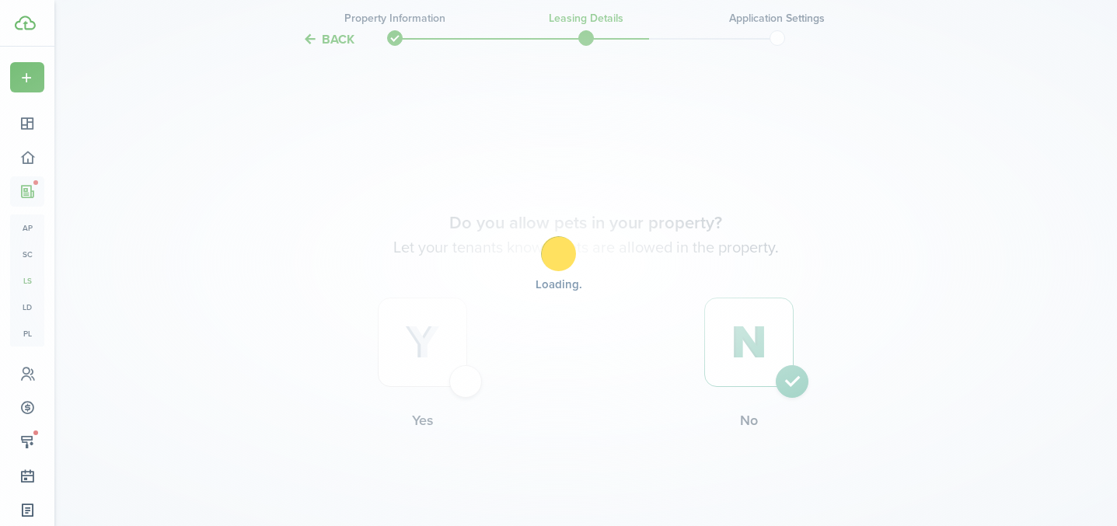
scroll to position [0, 0]
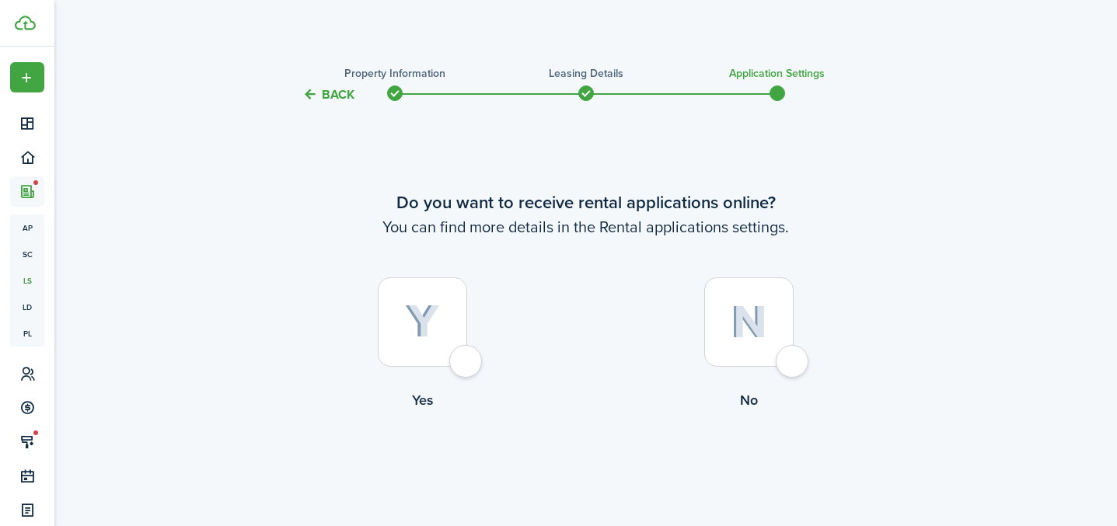
click at [467, 359] on div at bounding box center [422, 321] width 89 height 89
radio input "true"
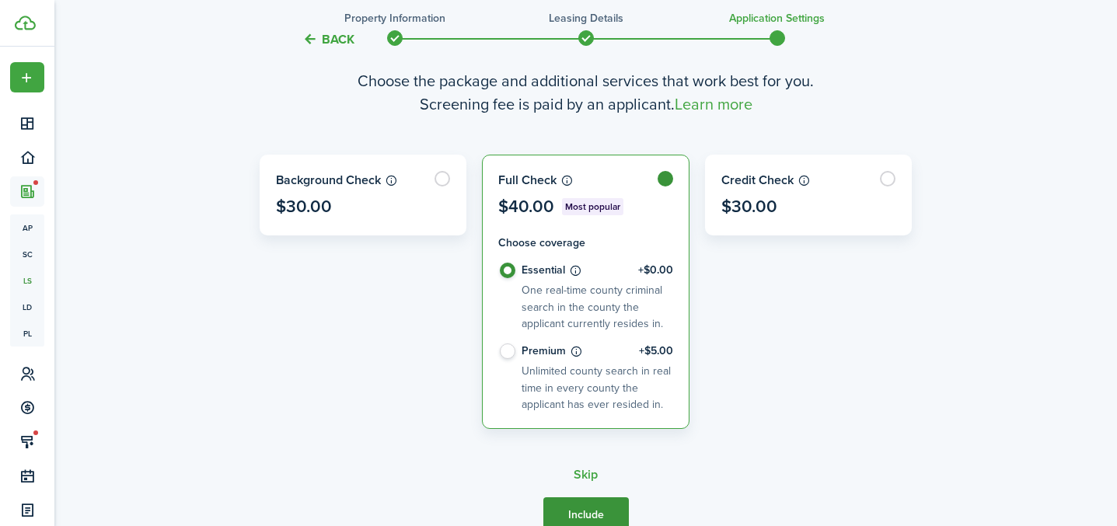
scroll to position [485, 0]
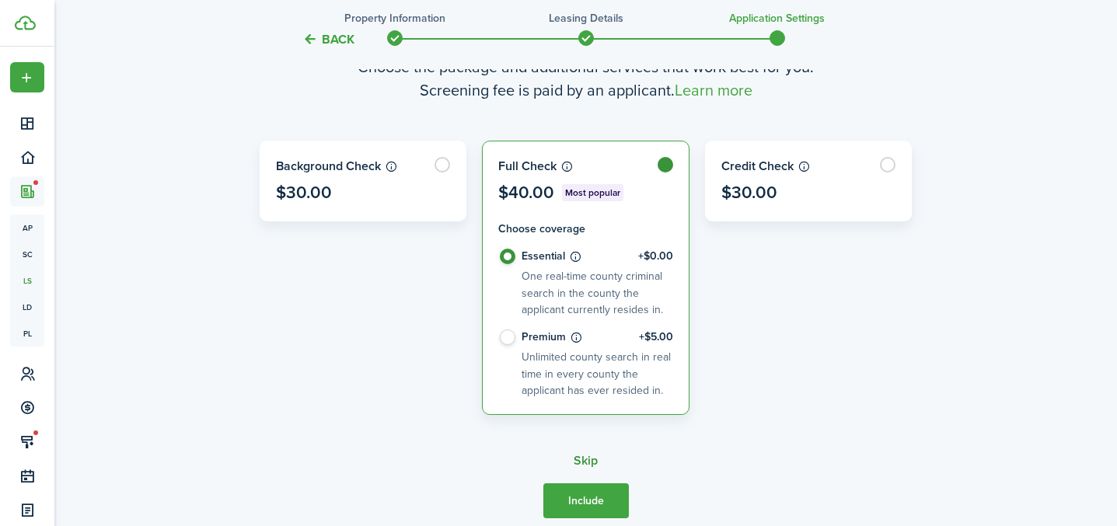
click at [588, 456] on button "Skip" at bounding box center [585, 461] width 24 height 14
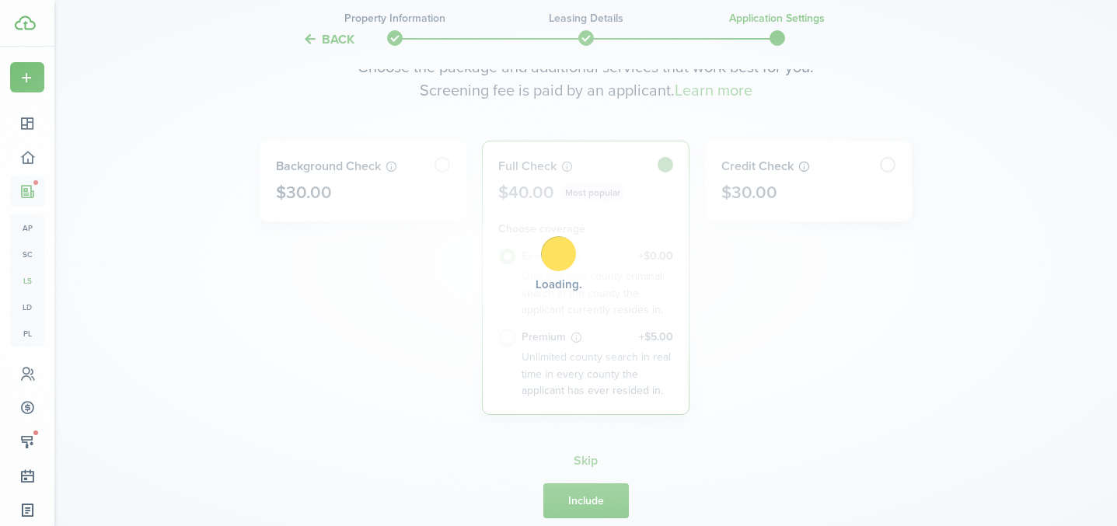
radio input "false"
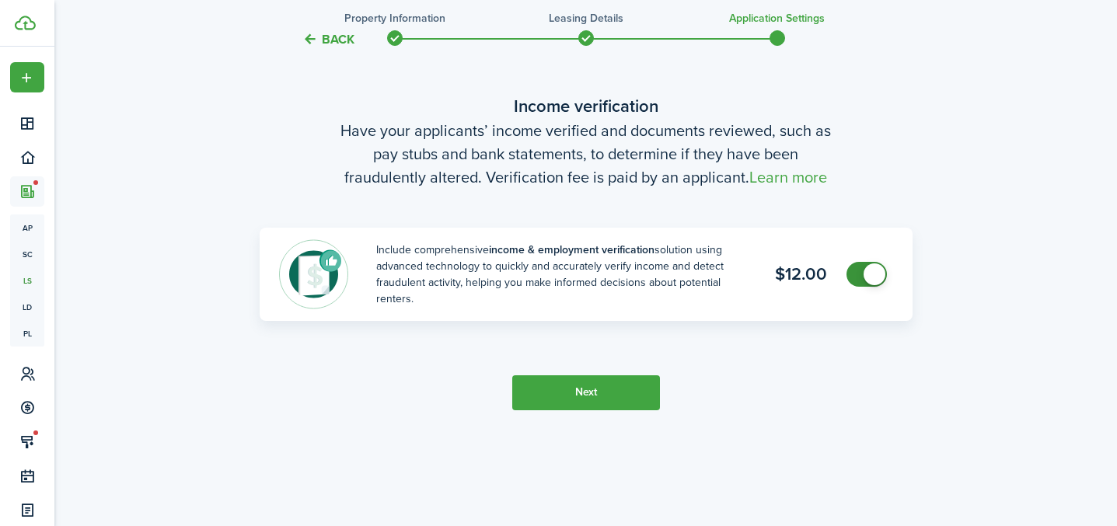
scroll to position [1052, 0]
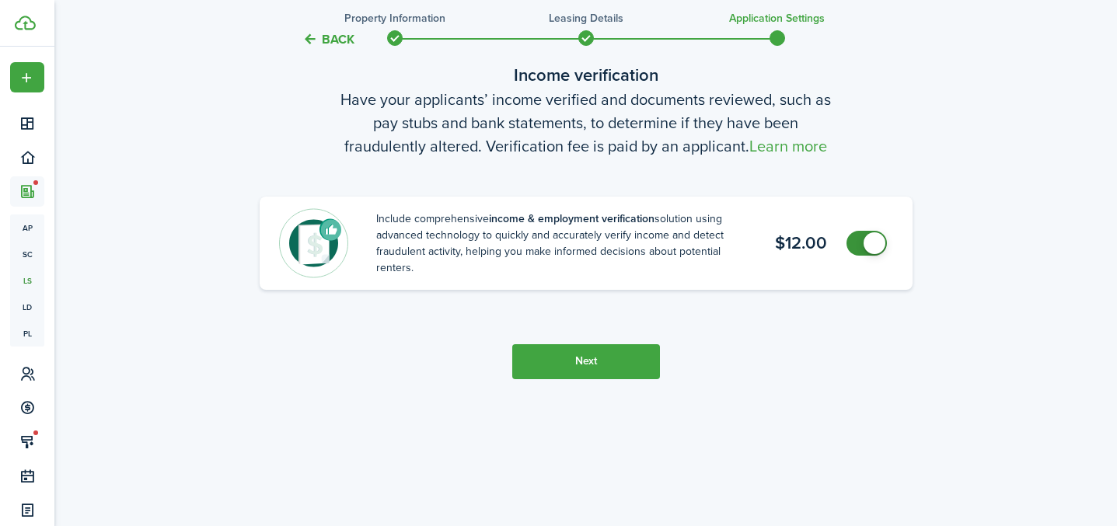
checkbox input "false"
click at [859, 245] on span at bounding box center [867, 243] width 16 height 25
click at [606, 354] on button "Next" at bounding box center [586, 361] width 148 height 35
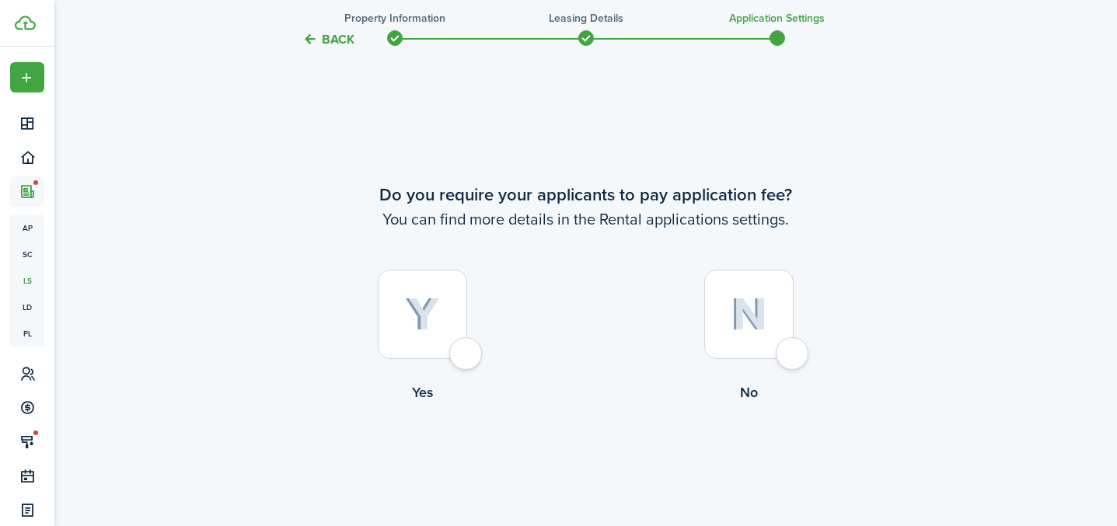
scroll to position [1503, 0]
click at [462, 358] on div at bounding box center [422, 313] width 89 height 89
radio input "true"
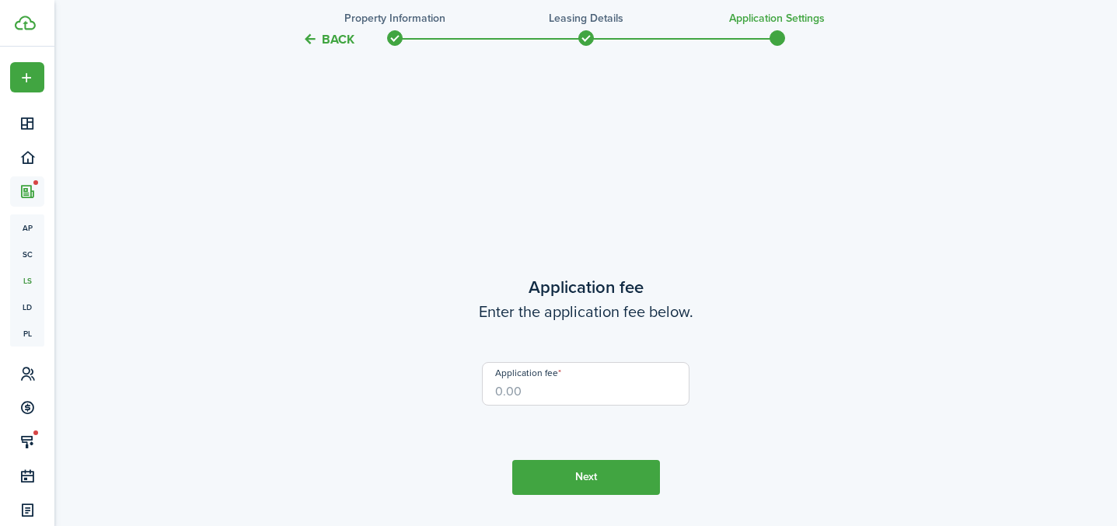
scroll to position [2000, 0]
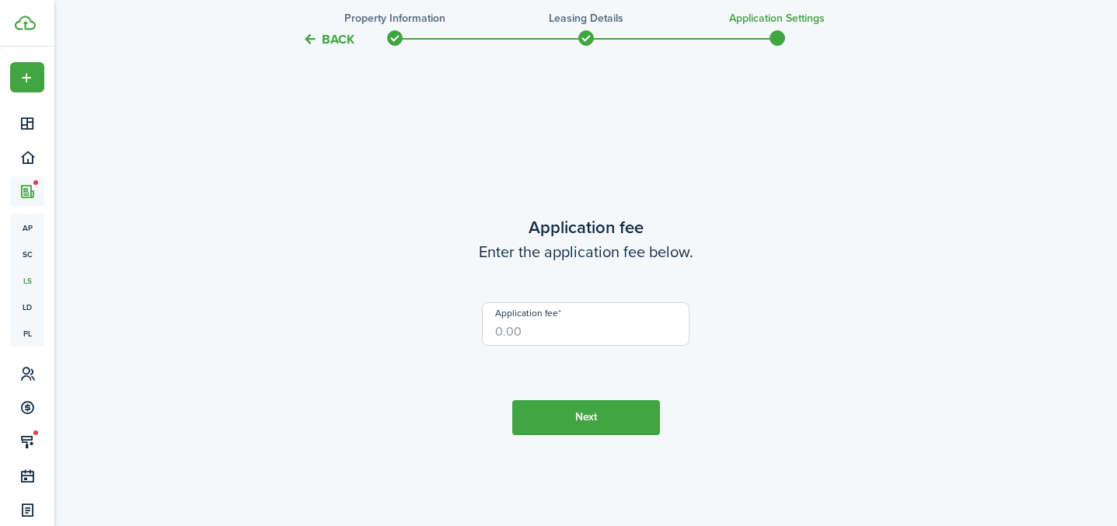
click at [558, 416] on button "Next" at bounding box center [586, 417] width 148 height 35
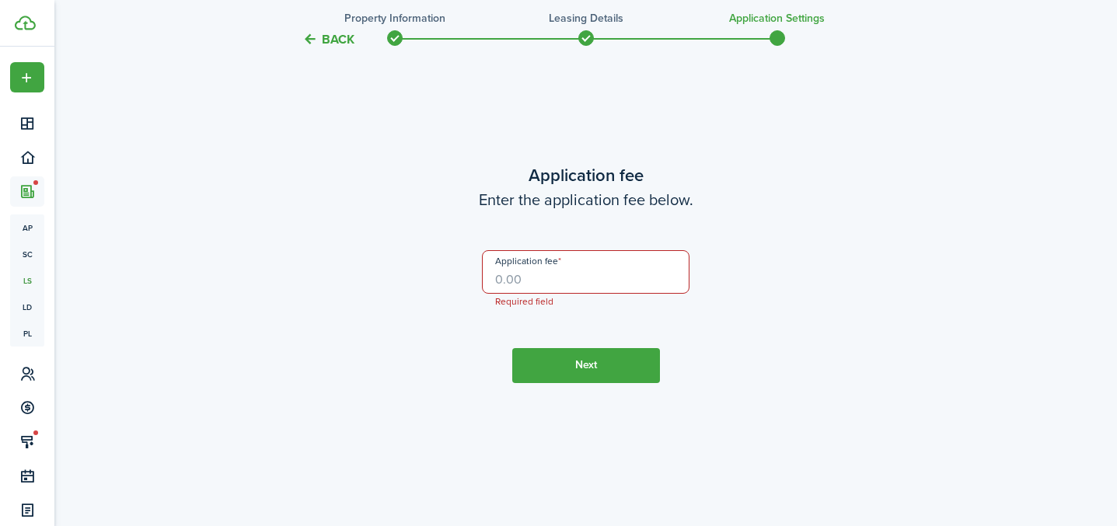
scroll to position [2061, 0]
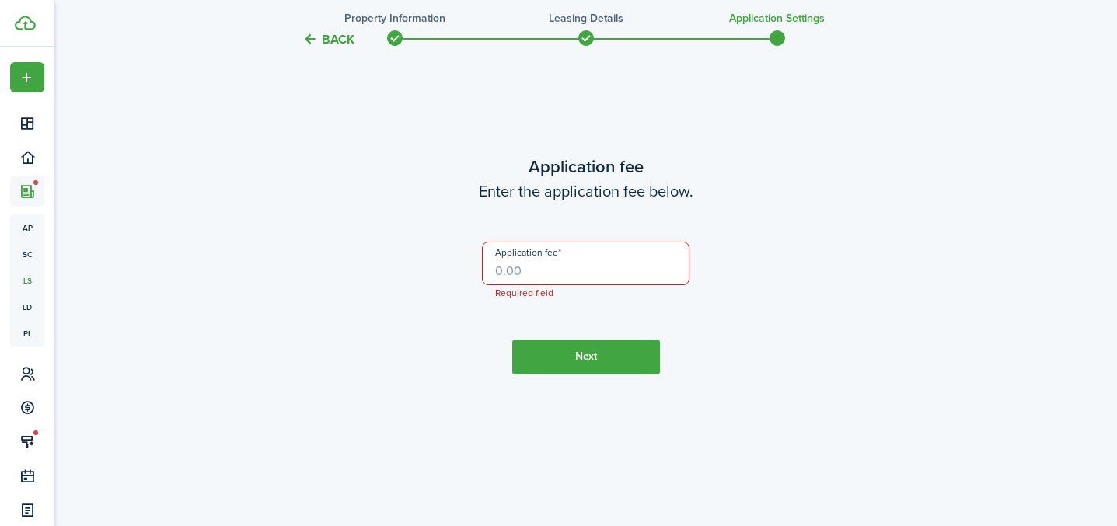
click at [579, 277] on input "Application fee" at bounding box center [585, 264] width 207 height 44
click at [551, 354] on button "Next" at bounding box center [586, 357] width 148 height 35
click at [540, 363] on button "Next" at bounding box center [586, 357] width 148 height 35
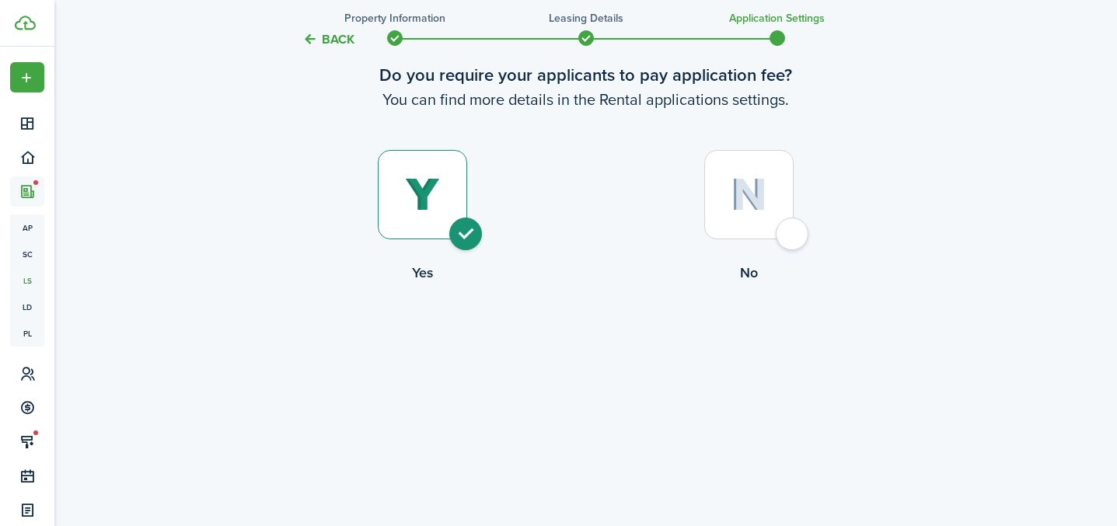
scroll to position [1621, 0]
click at [781, 231] on div at bounding box center [748, 195] width 89 height 89
radio input "false"
radio input "true"
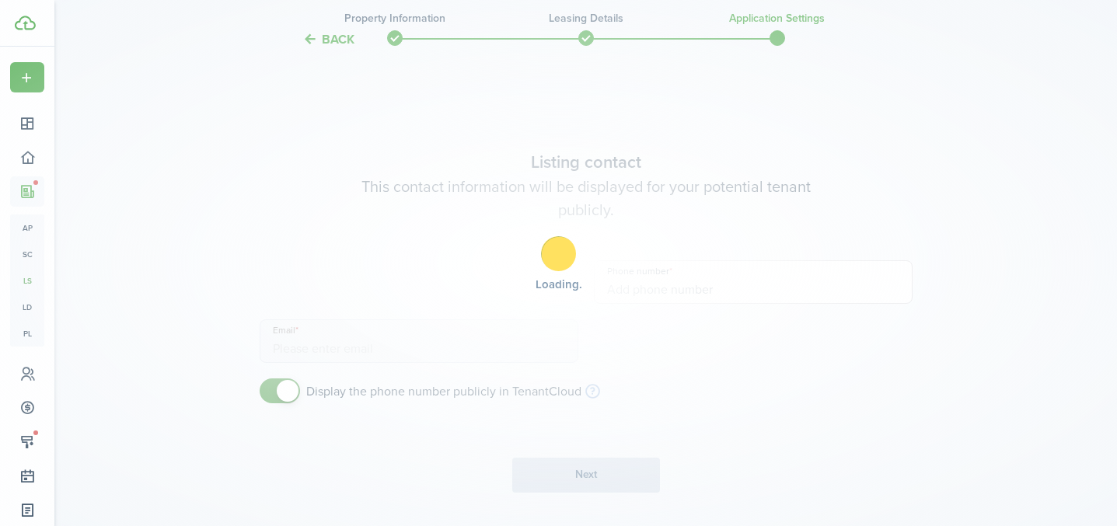
scroll to position [2000, 0]
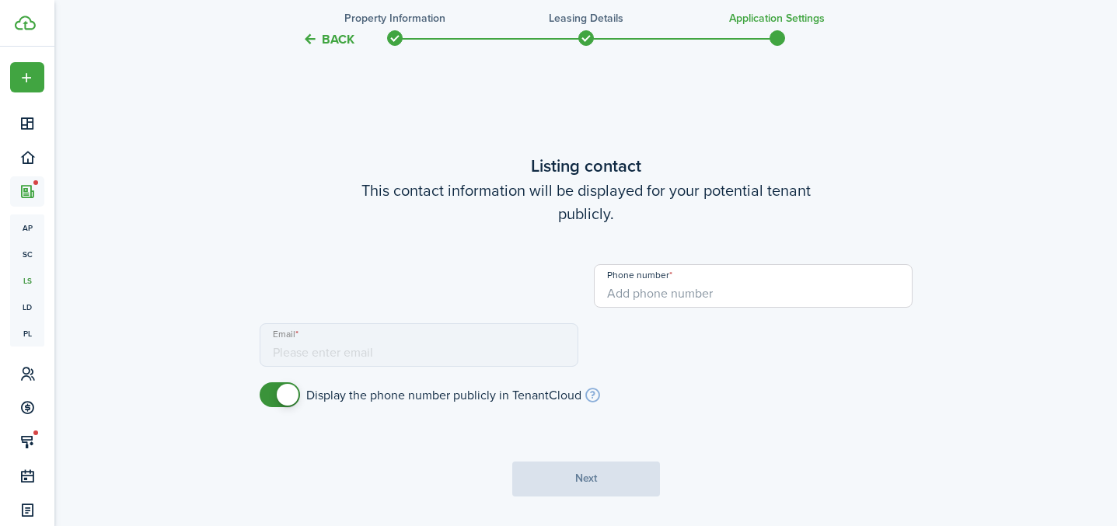
type input "[PHONE_NUMBER]"
type input "[EMAIL_ADDRESS][DOMAIN_NAME]"
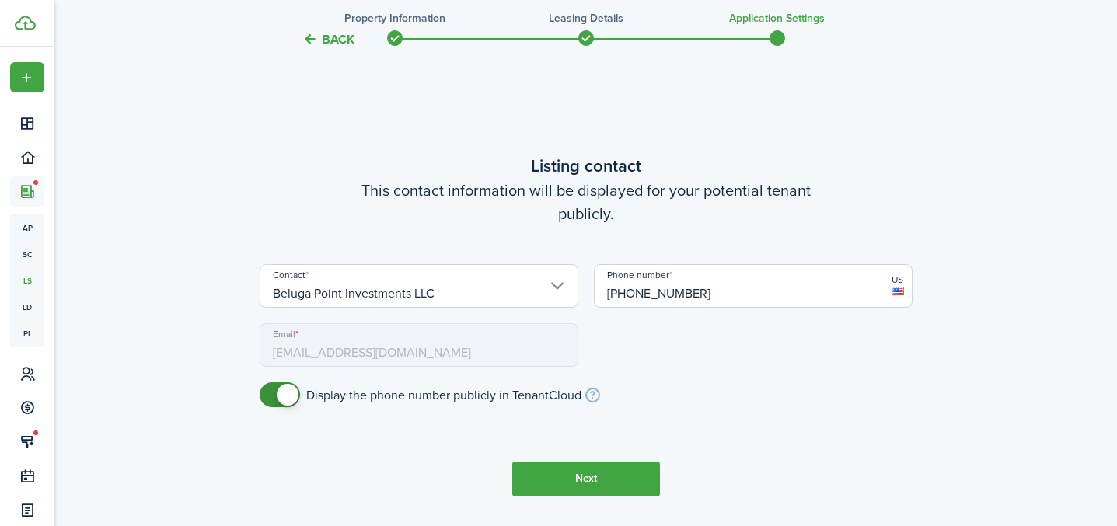
click at [713, 297] on input "[PHONE_NUMBER]" at bounding box center [753, 286] width 319 height 44
type input "[PHONE_NUMBER]"
click at [587, 485] on button "Next" at bounding box center [586, 479] width 148 height 35
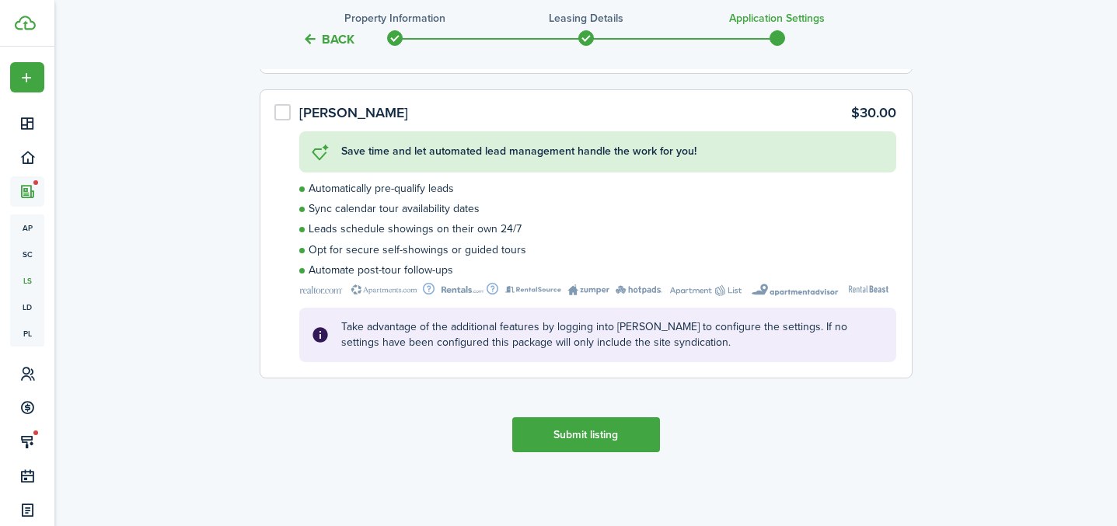
scroll to position [2947, 0]
click at [611, 448] on button "Submit listing" at bounding box center [586, 434] width 148 height 35
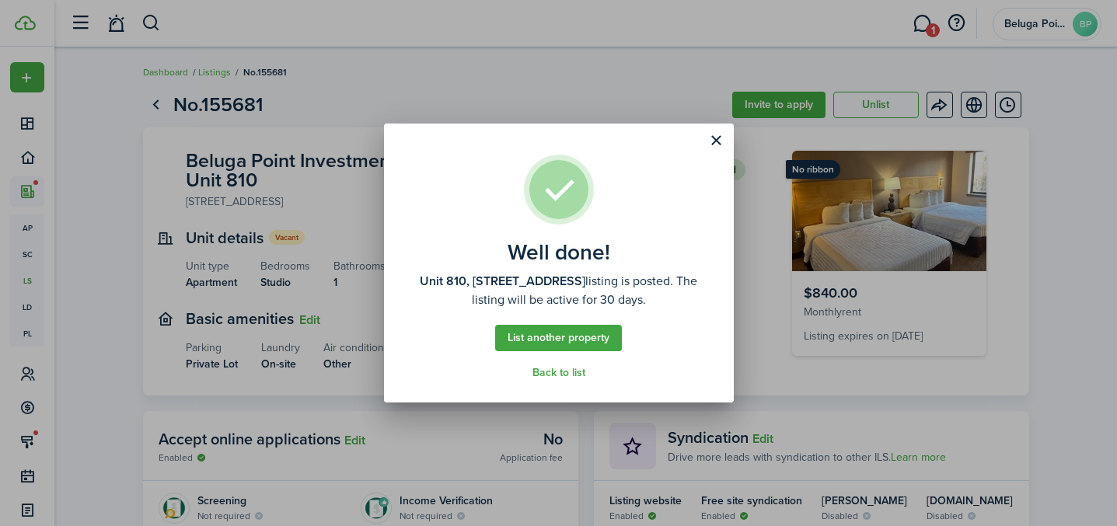
click at [633, 86] on div "Well done! [STREET_ADDRESS] listing is posted. The listing will be active for 3…" at bounding box center [558, 263] width 1117 height 526
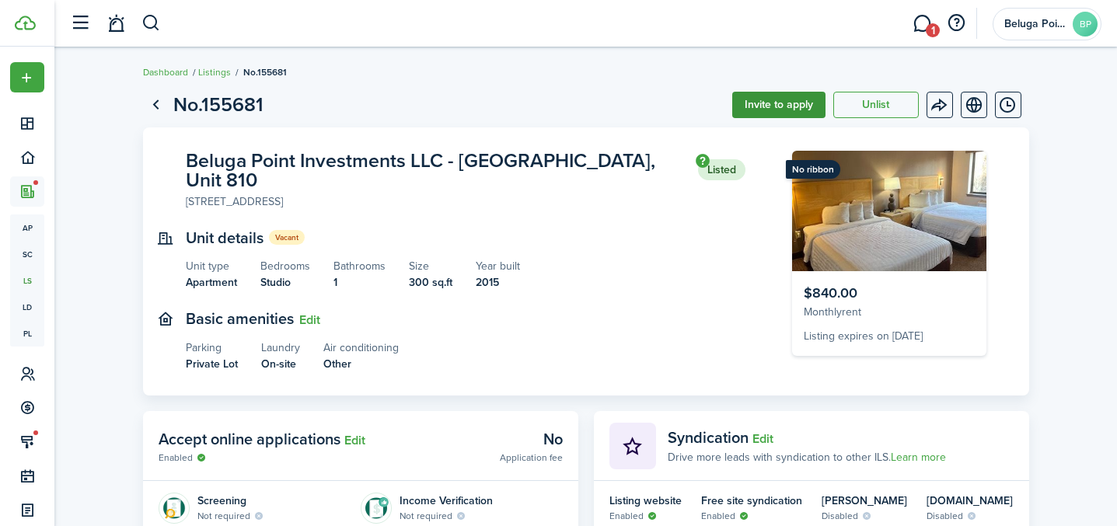
click at [773, 115] on button "Invite to apply" at bounding box center [778, 105] width 93 height 26
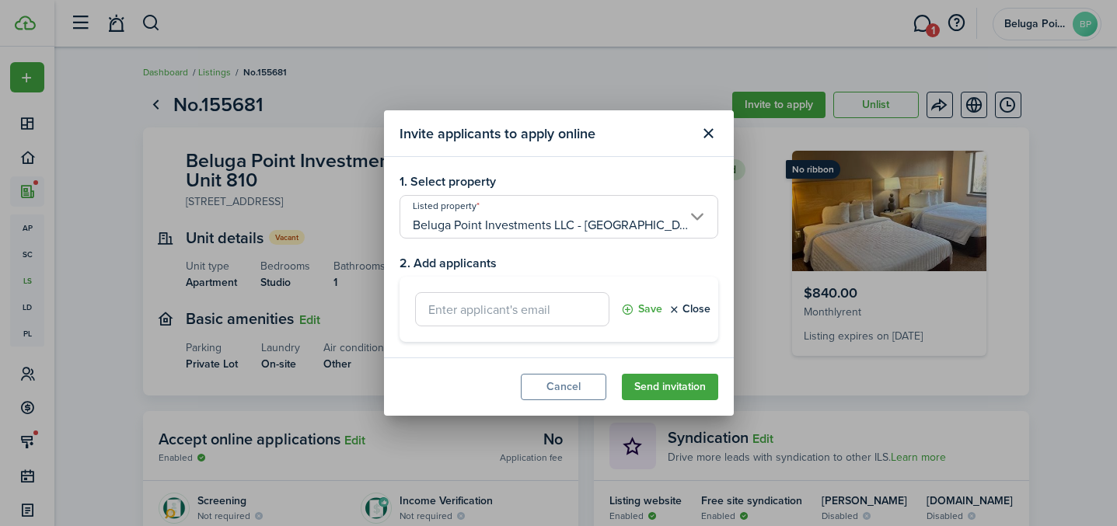
click at [483, 320] on input "text" at bounding box center [512, 309] width 194 height 34
click at [485, 318] on input "text" at bounding box center [512, 309] width 194 height 34
paste input "[EMAIL_ADDRESS][DOMAIN_NAME]"
click at [654, 312] on button "Save" at bounding box center [641, 309] width 41 height 34
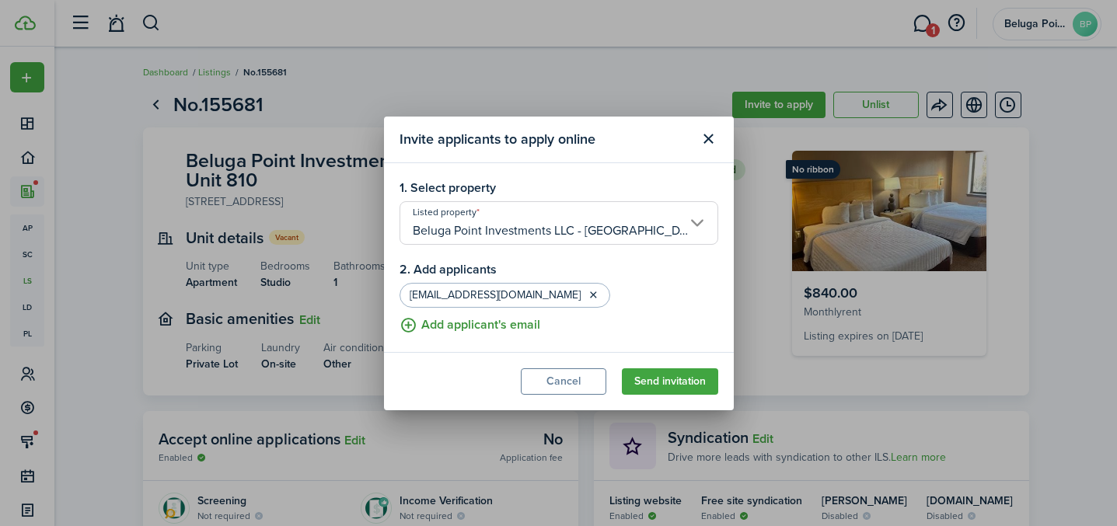
click at [426, 326] on button "Add applicant's email" at bounding box center [469, 324] width 141 height 19
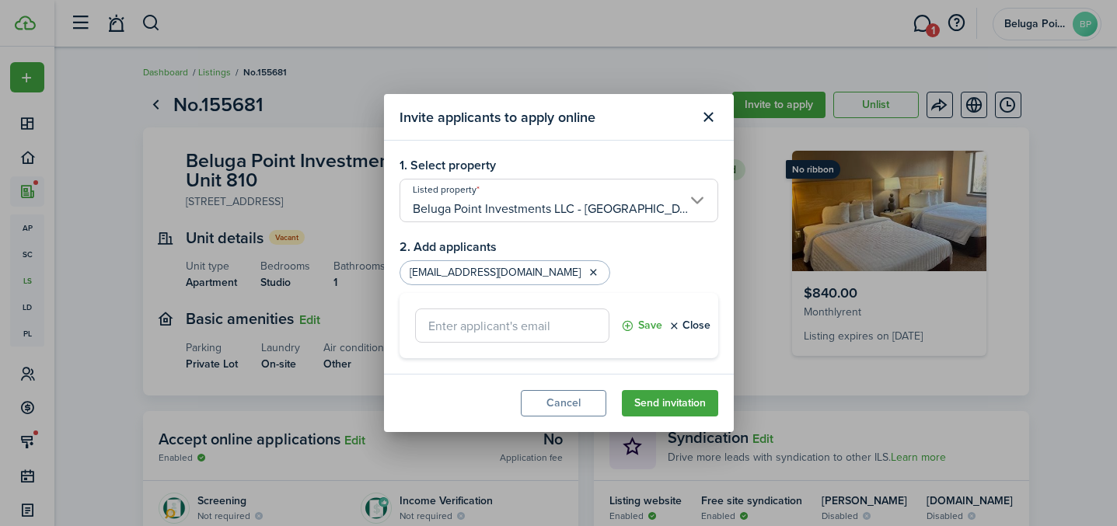
click at [536, 322] on input "text" at bounding box center [512, 325] width 194 height 34
paste input "[EMAIL_ADDRESS][DOMAIN_NAME]"
type input "[EMAIL_ADDRESS][DOMAIN_NAME]"
click at [646, 325] on button "Save" at bounding box center [641, 325] width 41 height 34
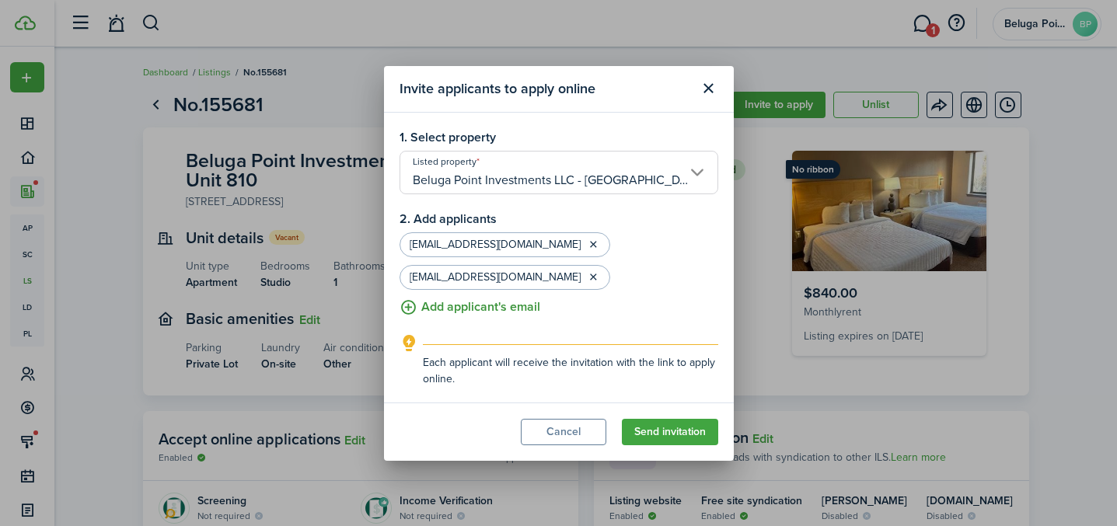
click at [465, 312] on button "Add applicant's email" at bounding box center [469, 307] width 141 height 19
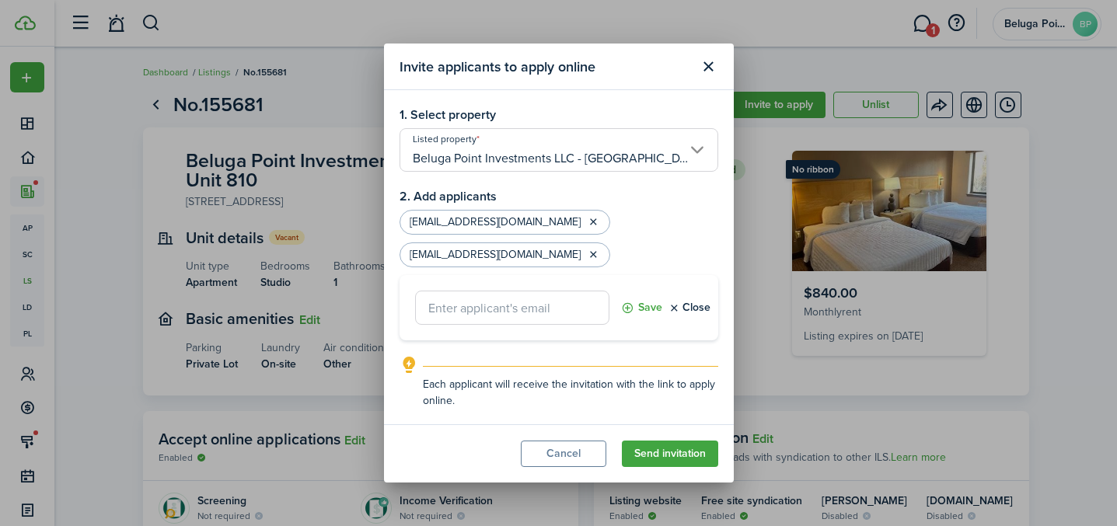
click at [507, 305] on input "text" at bounding box center [512, 308] width 194 height 34
paste input "[EMAIL_ADDRESS][DOMAIN_NAME]"
type input "[EMAIL_ADDRESS][DOMAIN_NAME]"
click at [648, 307] on button "Save" at bounding box center [641, 308] width 41 height 34
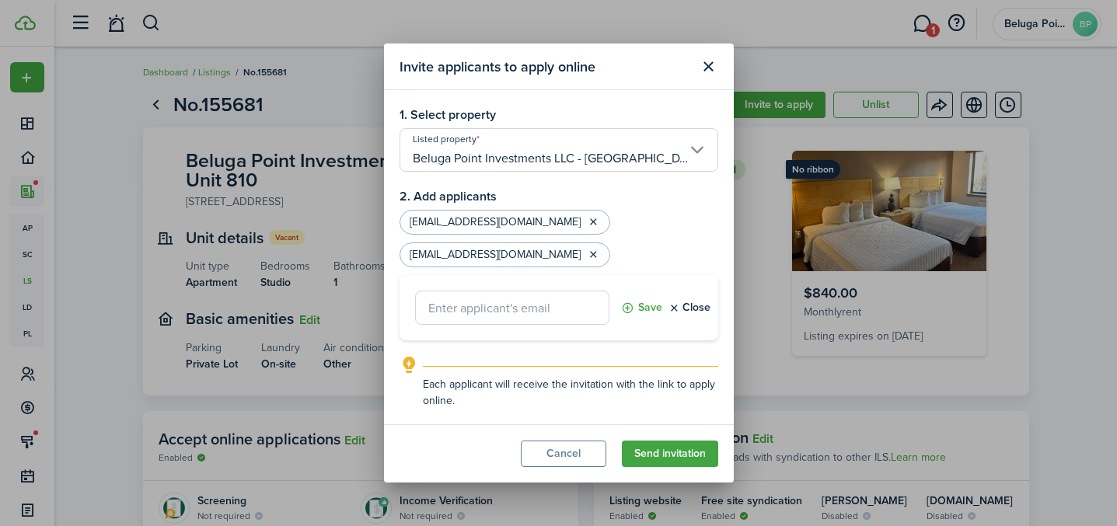
scroll to position [0, 0]
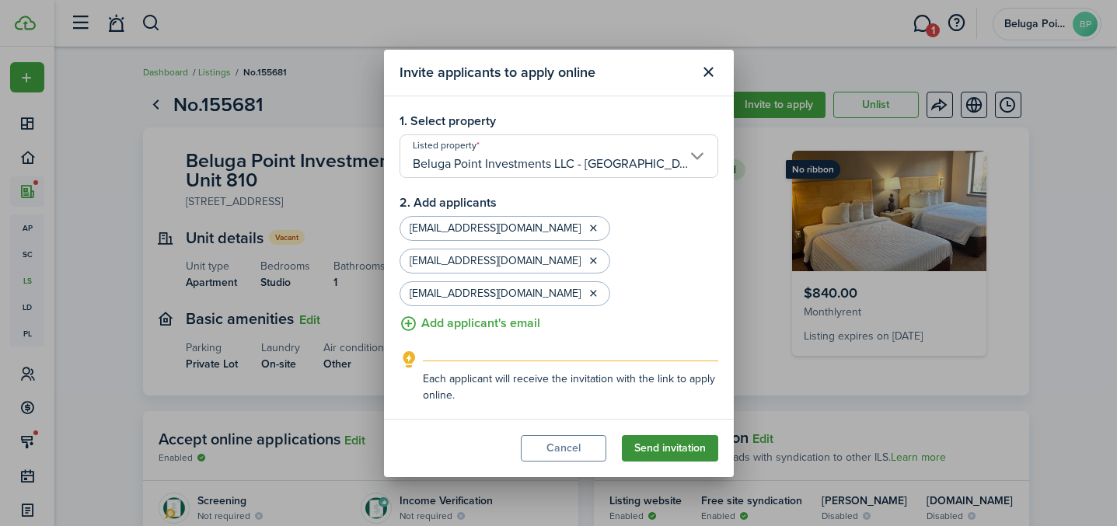
click at [664, 447] on button "Send invitation" at bounding box center [670, 448] width 96 height 26
